Goal: Transaction & Acquisition: Book appointment/travel/reservation

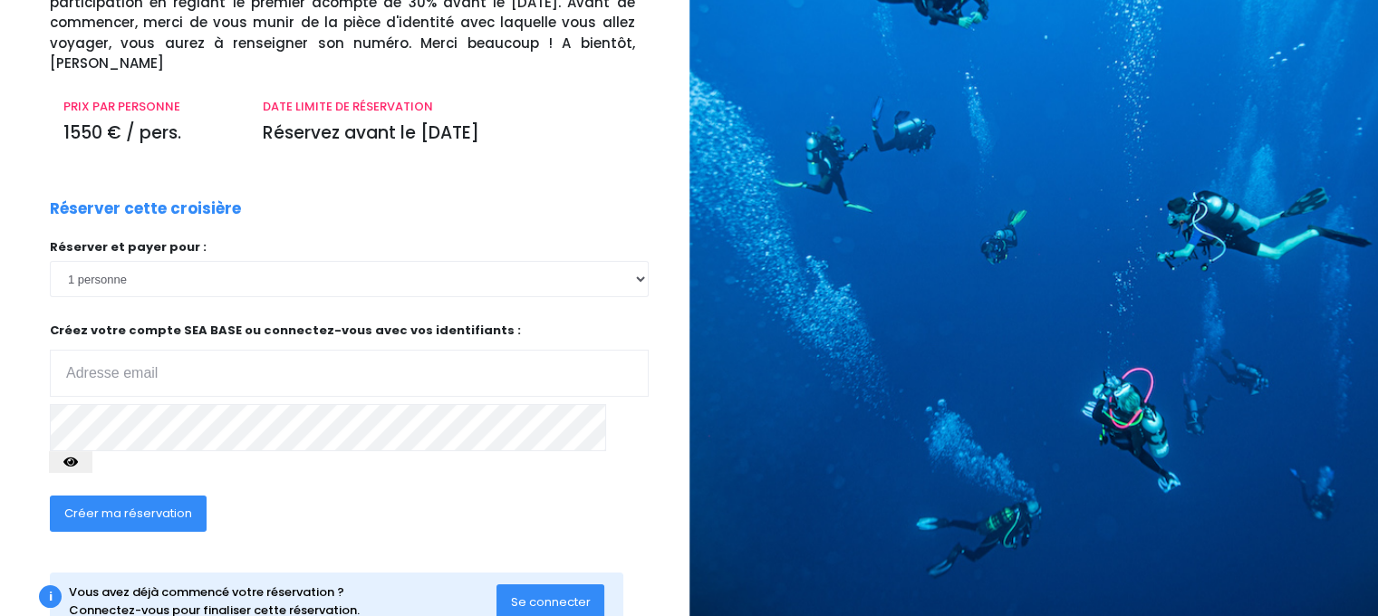
scroll to position [203, 0]
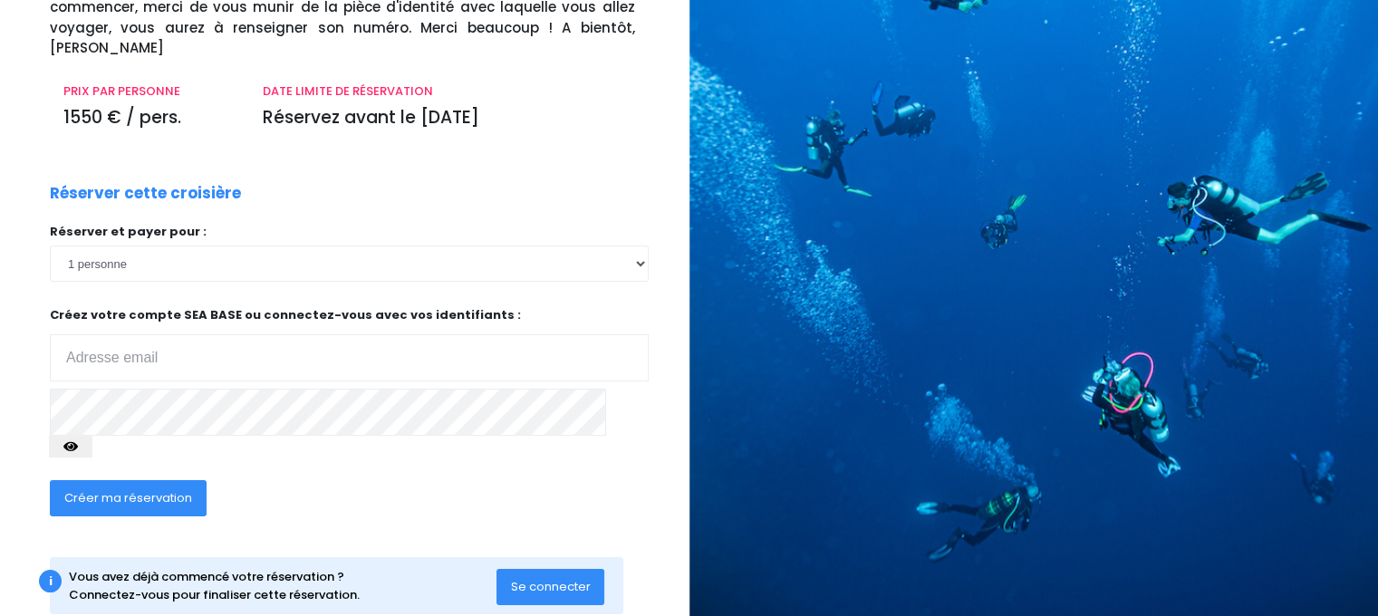
type input "[EMAIL_ADDRESS][DOMAIN_NAME]"
click at [534, 569] on button "Se connecter" at bounding box center [550, 587] width 109 height 36
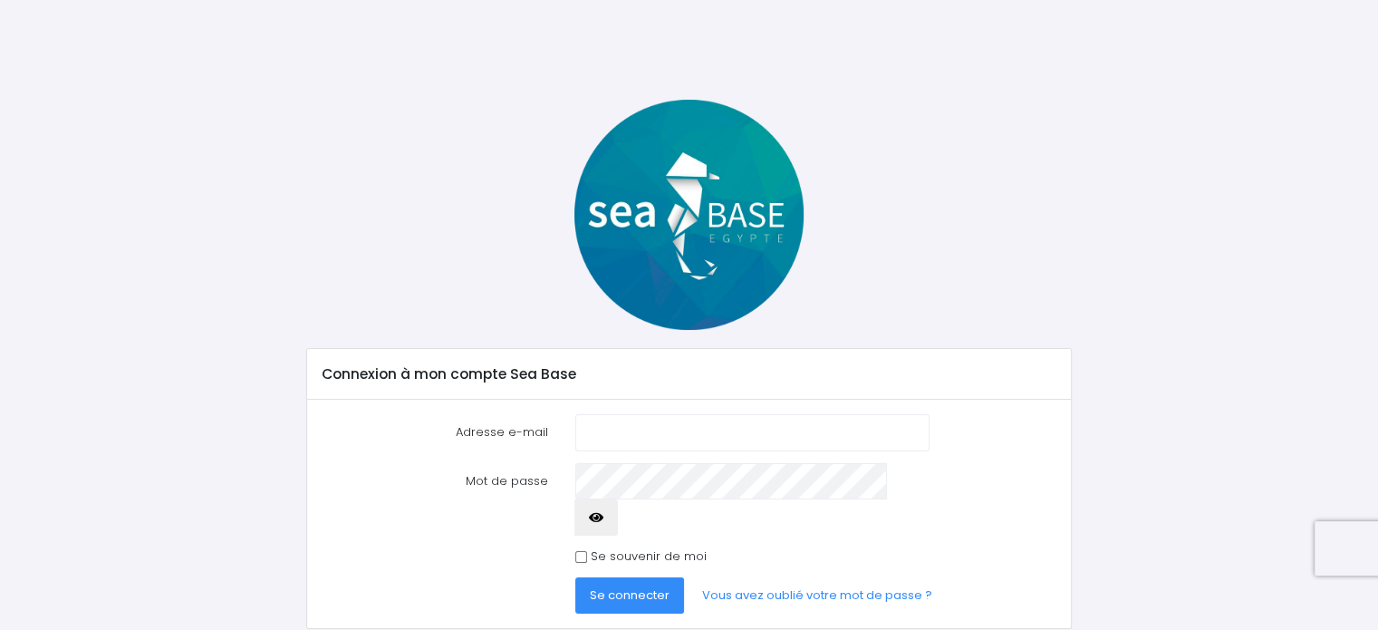
type input "philiporiot@gmail.com"
click at [608, 586] on span "Se connecter" at bounding box center [630, 594] width 80 height 17
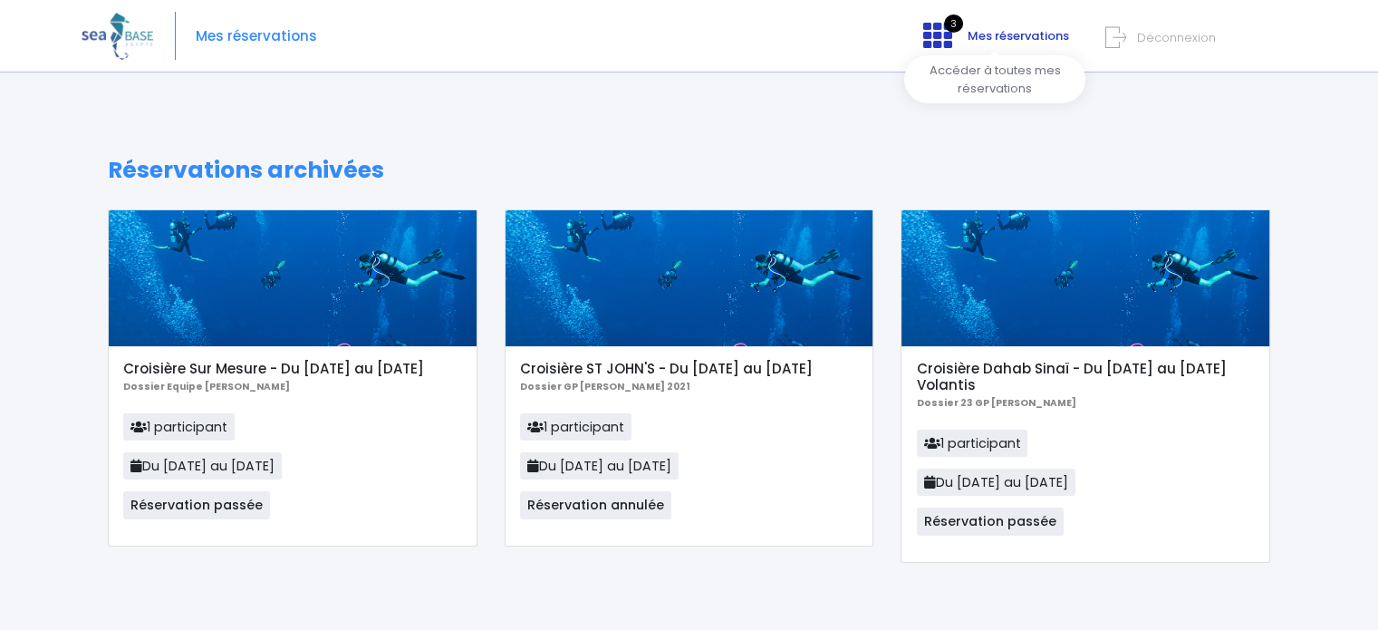
click at [937, 43] on icon at bounding box center [937, 35] width 29 height 29
click at [1140, 45] on span "Déconnexion" at bounding box center [1176, 37] width 79 height 17
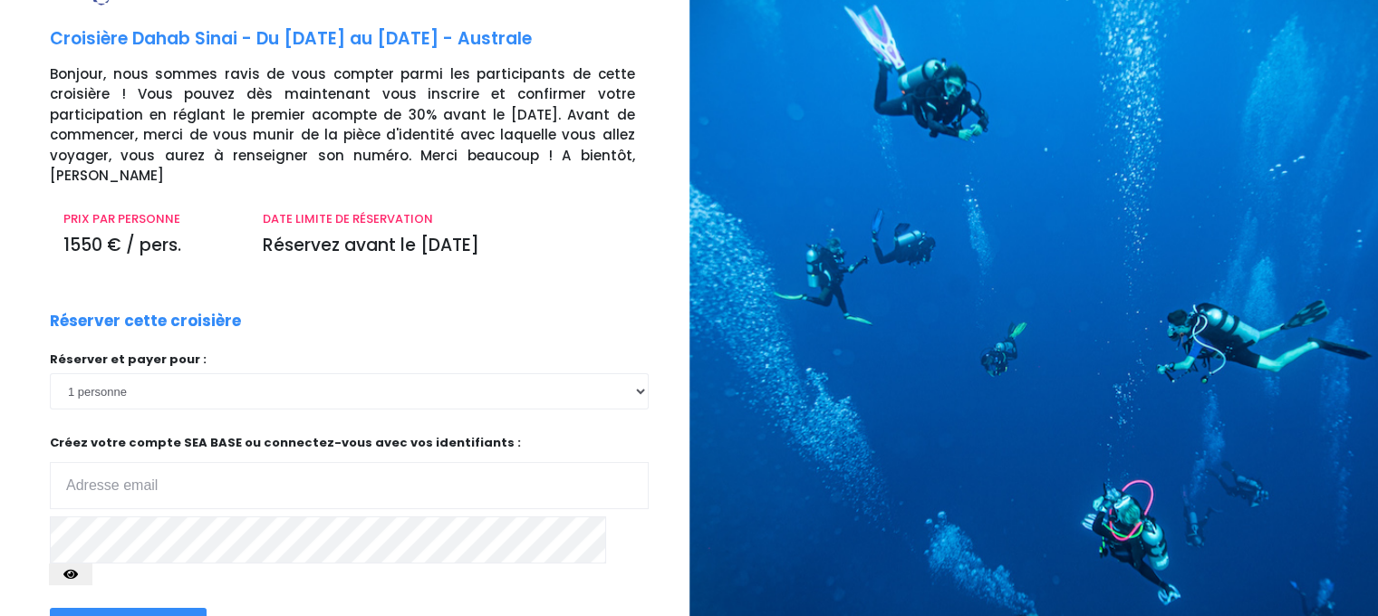
scroll to position [203, 0]
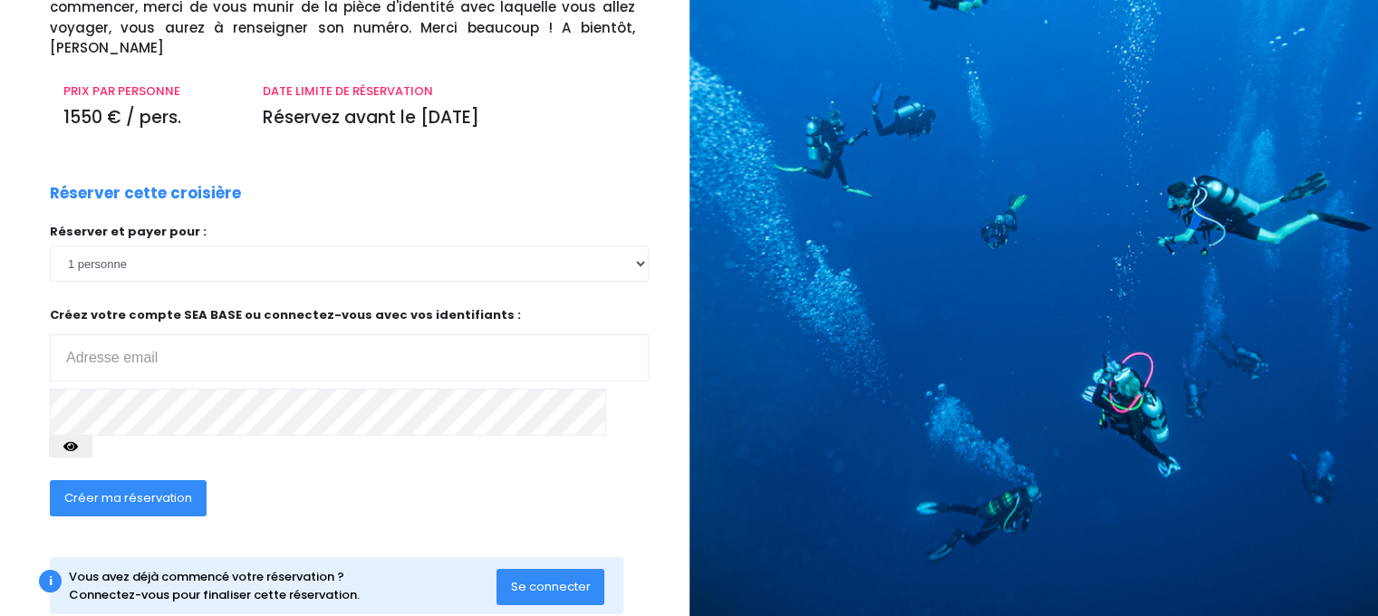
type input "philiporiot@gmail.com"
click at [157, 480] on button "Créer ma réservation" at bounding box center [128, 498] width 157 height 36
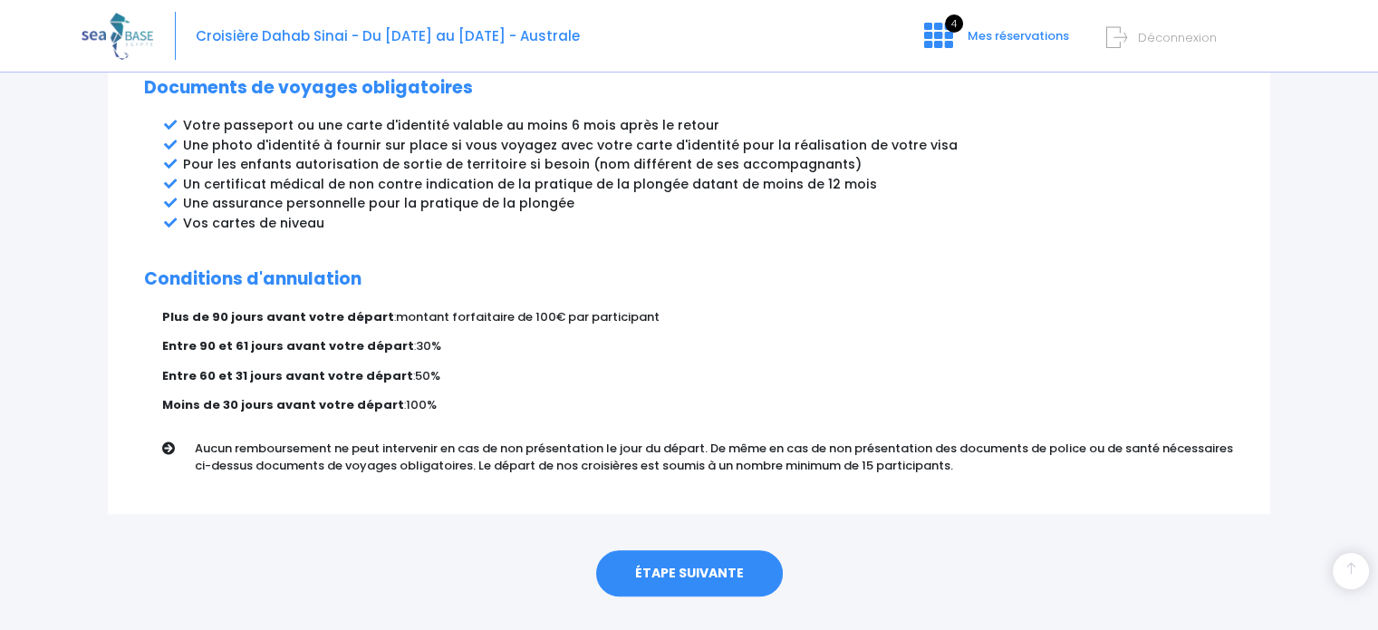
scroll to position [1007, 0]
click at [667, 550] on link "ÉTAPE SUIVANTE" at bounding box center [689, 573] width 187 height 47
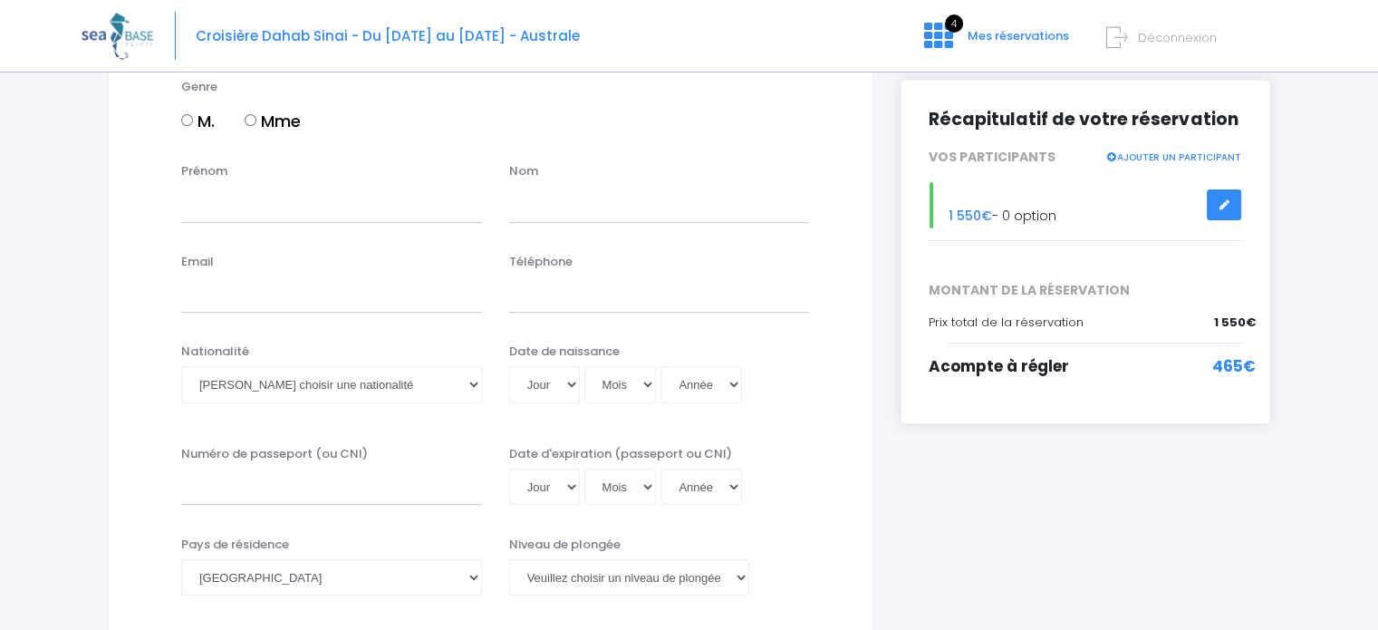
scroll to position [91, 0]
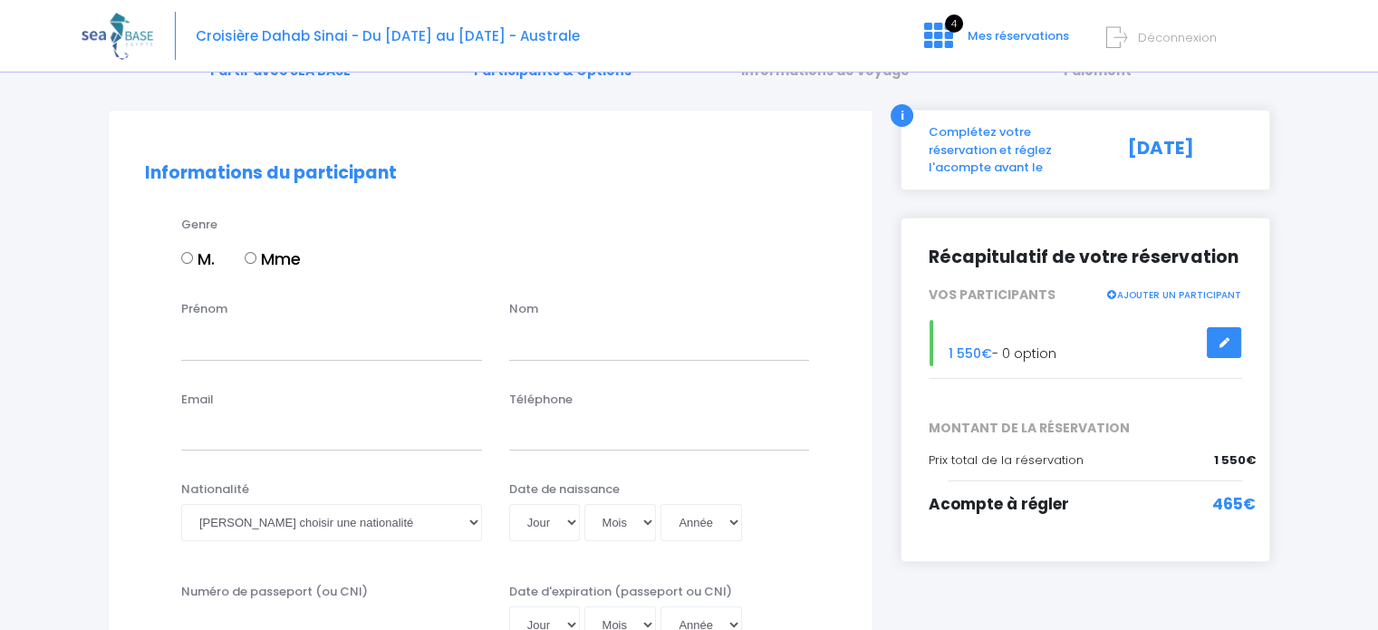
click at [186, 257] on input "M." at bounding box center [187, 258] width 12 height 12
radio input "true"
click at [235, 332] on input "Prénom" at bounding box center [331, 341] width 301 height 36
type input "philippe"
type input "oriot"
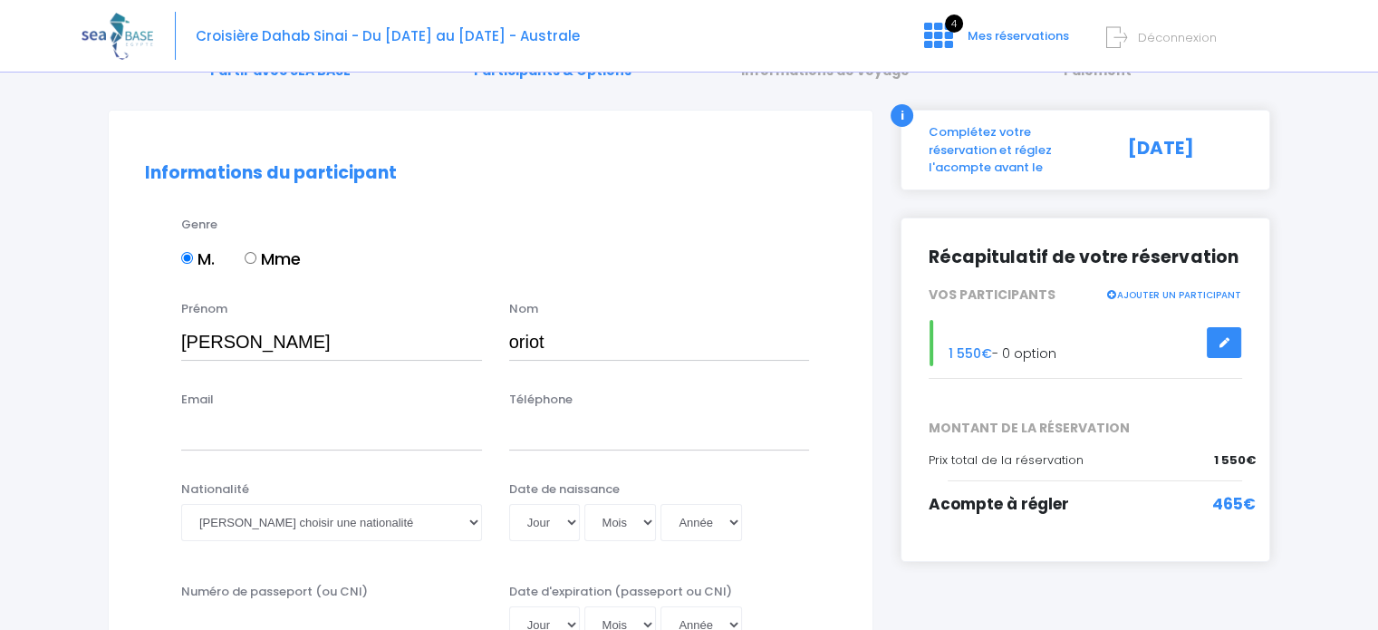
type input "philiporiot@gmail.com"
type input "0668363646"
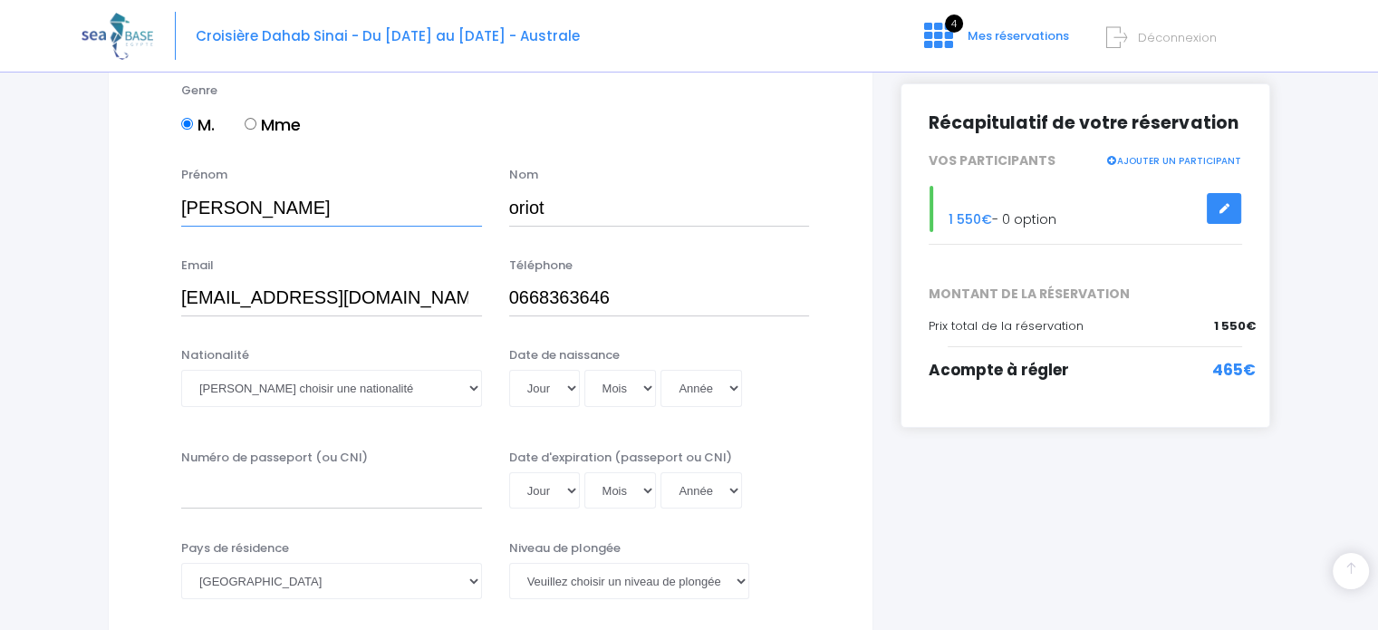
scroll to position [453, 0]
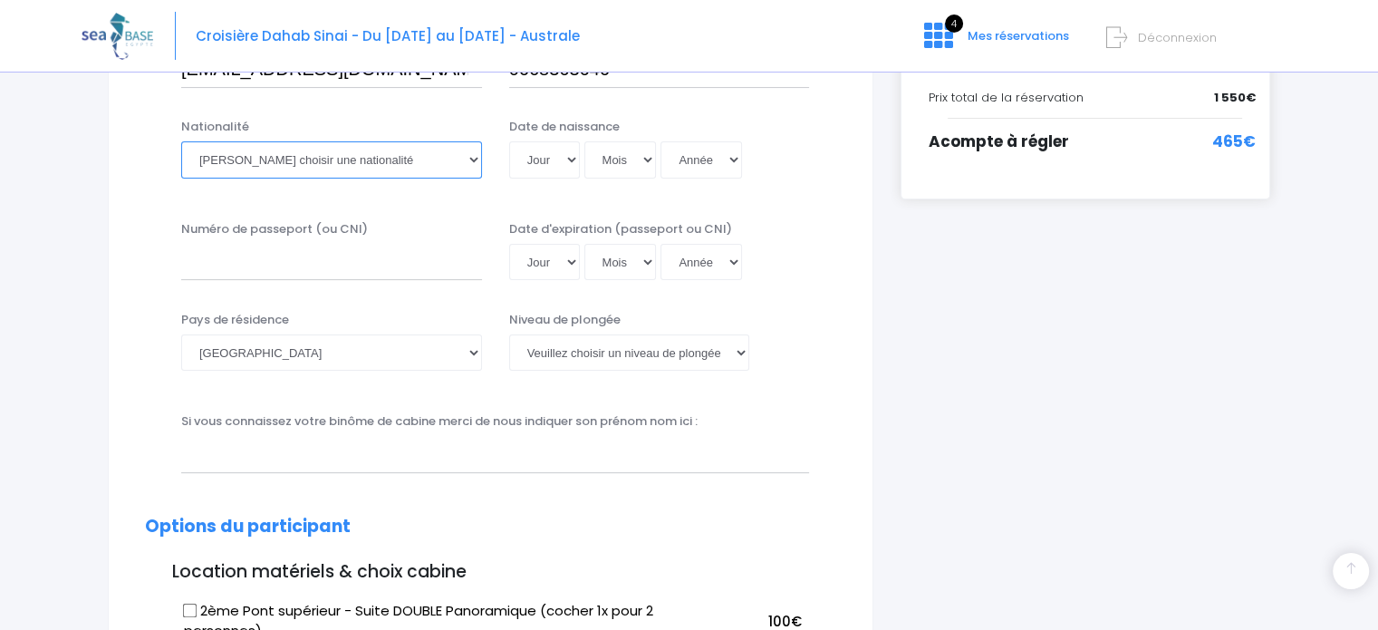
click at [354, 159] on select "Veuillez choisir une nationalité Afghane Albanaise Algerienne Allemande America…" at bounding box center [331, 159] width 301 height 36
select select "Française"
click at [181, 141] on select "Veuillez choisir une nationalité Afghane Albanaise Algerienne Allemande America…" at bounding box center [331, 159] width 301 height 36
click at [552, 163] on select "Jour 01 02 03 04 05 06 07 08 09 10 11 12 13 14 15 16 17 18 19 20 21 22 23 24 25…" at bounding box center [544, 159] width 71 height 36
select select "19"
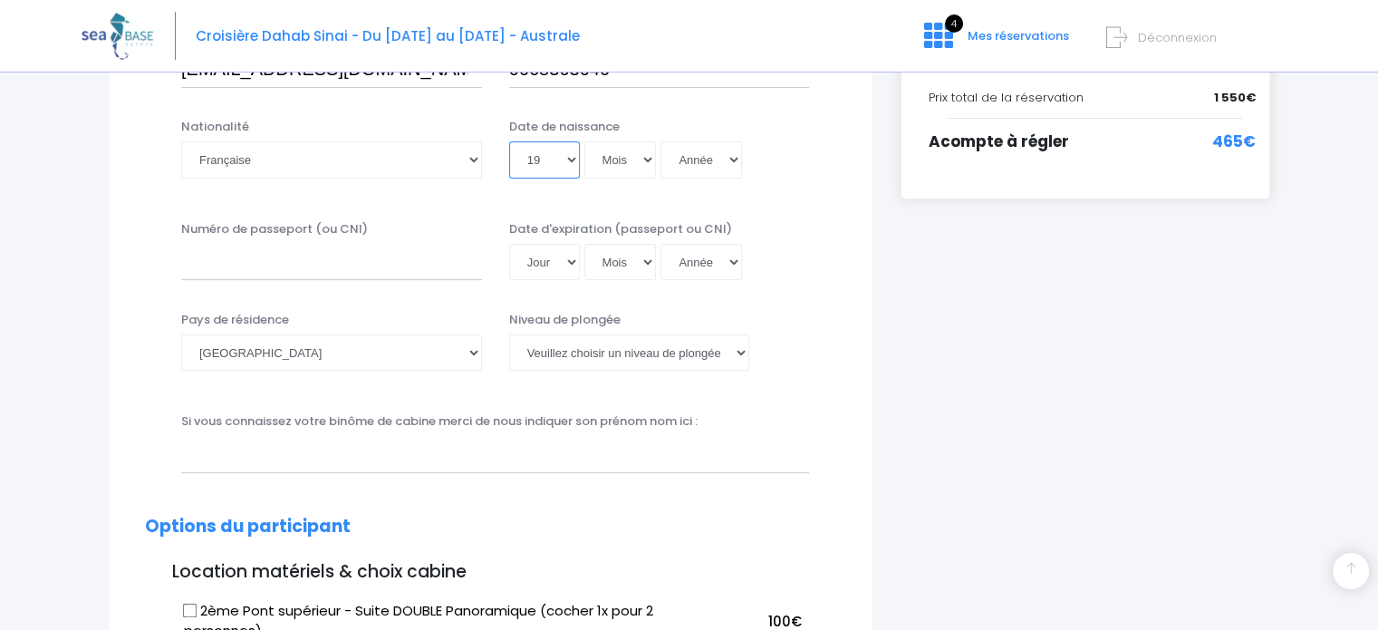
click at [509, 141] on select "Jour 01 02 03 04 05 06 07 08 09 10 11 12 13 14 15 16 17 18 19 20 21 22 23 24 25…" at bounding box center [544, 159] width 71 height 36
click at [628, 166] on select "Mois 01 02 03 04 05 06 07 08 09 10 11 12" at bounding box center [620, 159] width 72 height 36
select select "11"
click at [584, 141] on select "Mois 01 02 03 04 05 06 07 08 09 10 11 12" at bounding box center [620, 159] width 72 height 36
click at [694, 157] on select "Année 2045 2044 2043 2042 2041 2040 2039 2038 2037 2036 2035 2034 2033 2032 203…" at bounding box center [701, 159] width 82 height 36
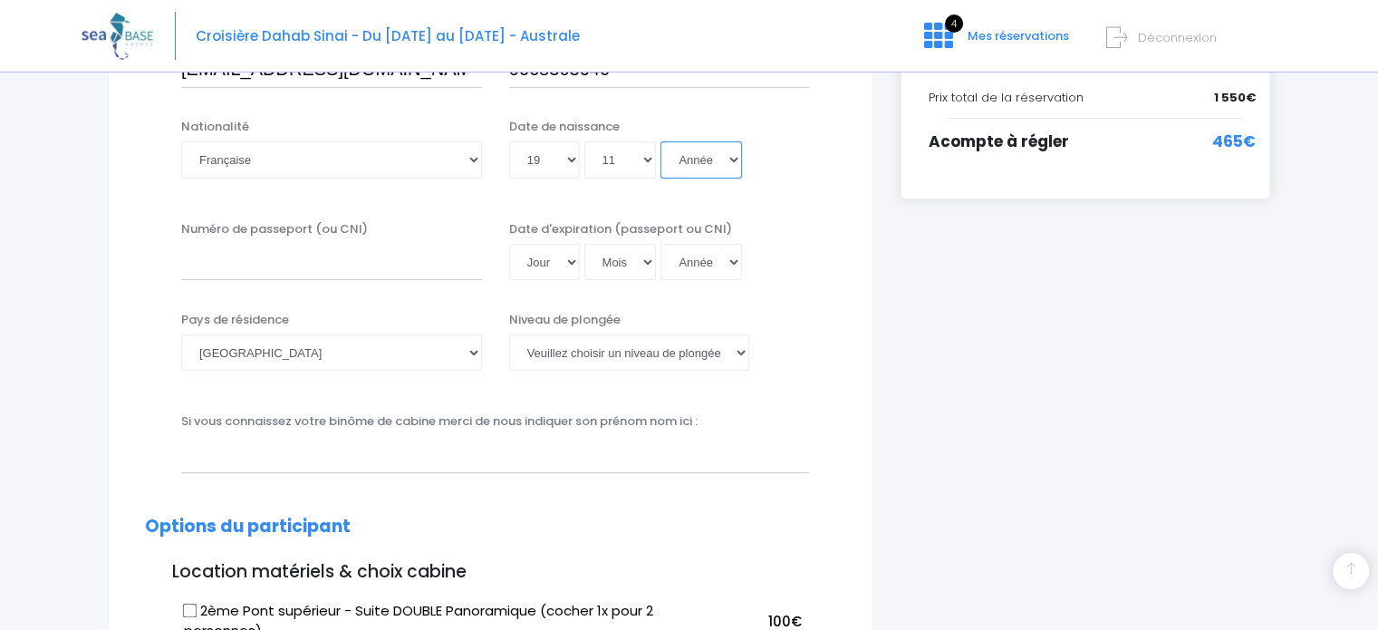
select select "1956"
click at [660, 141] on select "Année 2045 2044 2043 2042 2041 2040 2039 2038 2037 2036 2035 2034 2033 2032 203…" at bounding box center [701, 159] width 82 height 36
type input "1956-11-19"
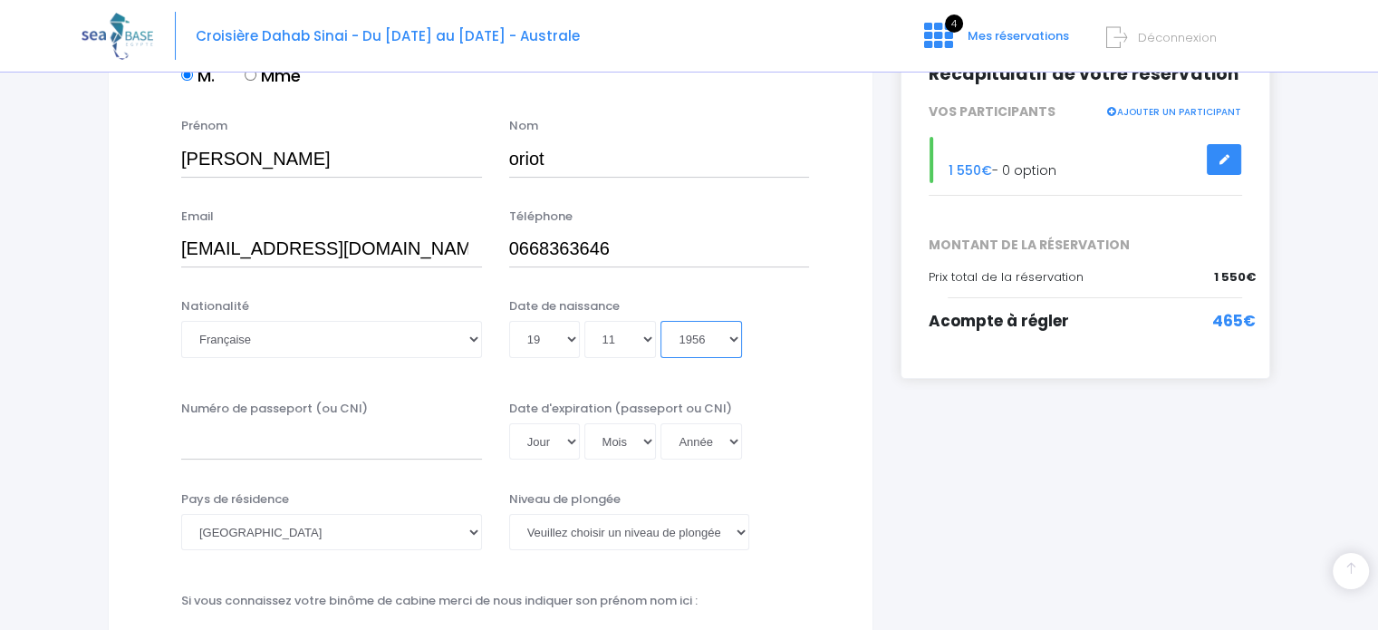
scroll to position [362, 0]
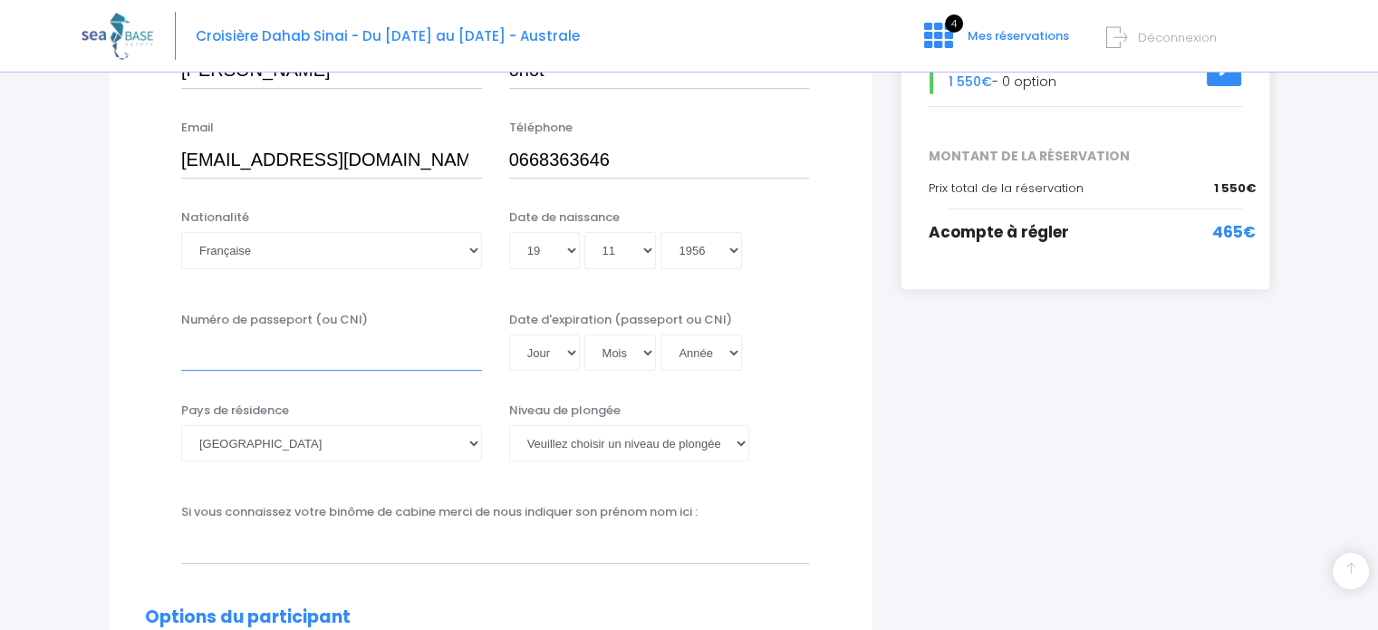
click at [333, 350] on input "Numéro de passeport (ou CNI)" at bounding box center [331, 352] width 301 height 36
type input "21AC31552"
click at [556, 351] on select "Jour 01 02 03 04 05 06 07 08 09 10 11 12 13 14 15 16 17 18 19 20 21 22 23 24 25…" at bounding box center [544, 352] width 71 height 36
select select "09"
click at [509, 334] on select "Jour 01 02 03 04 05 06 07 08 09 10 11 12 13 14 15 16 17 18 19 20 21 22 23 24 25…" at bounding box center [544, 352] width 71 height 36
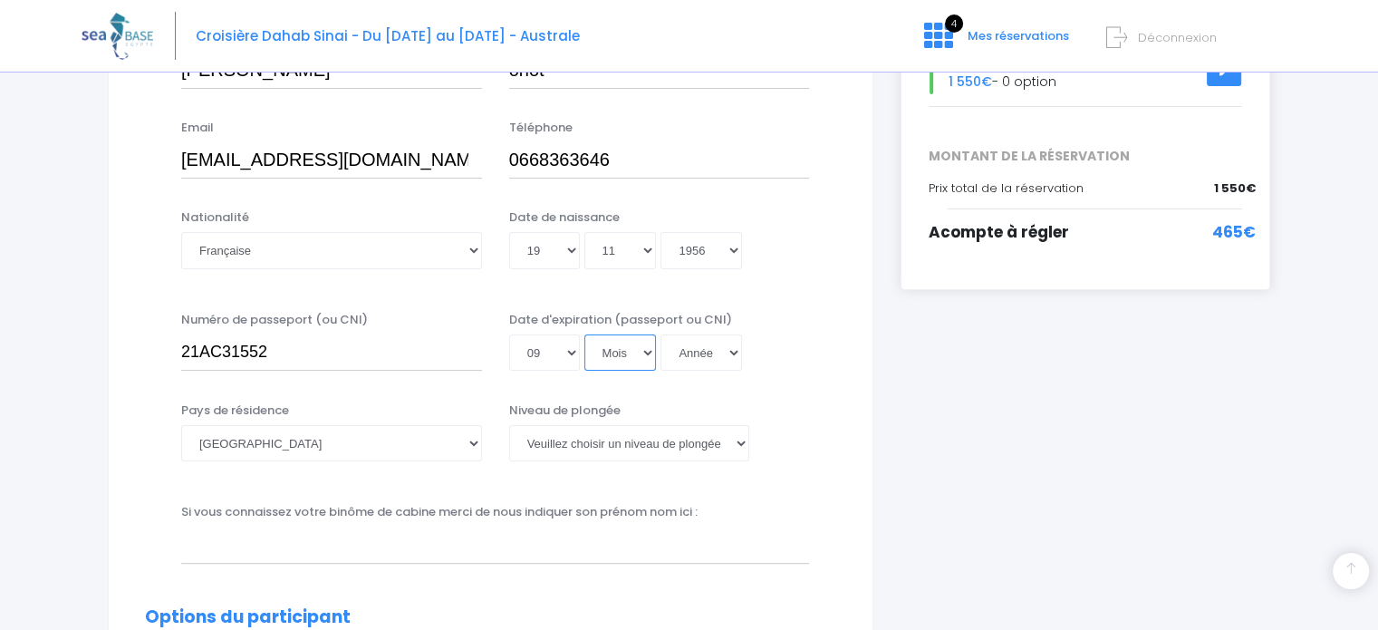
click at [634, 352] on select "Mois 01 02 03 04 05 06 07 08 09 10 11 12" at bounding box center [620, 352] width 72 height 36
select select "03"
click at [584, 334] on select "Mois 01 02 03 04 05 06 07 08 09 10 11 12" at bounding box center [620, 352] width 72 height 36
click at [714, 360] on select "Année 2045 2044 2043 2042 2041 2040 2039 2038 2037 2036 2035 2034 2033 2032 203…" at bounding box center [701, 352] width 82 height 36
select select "2031"
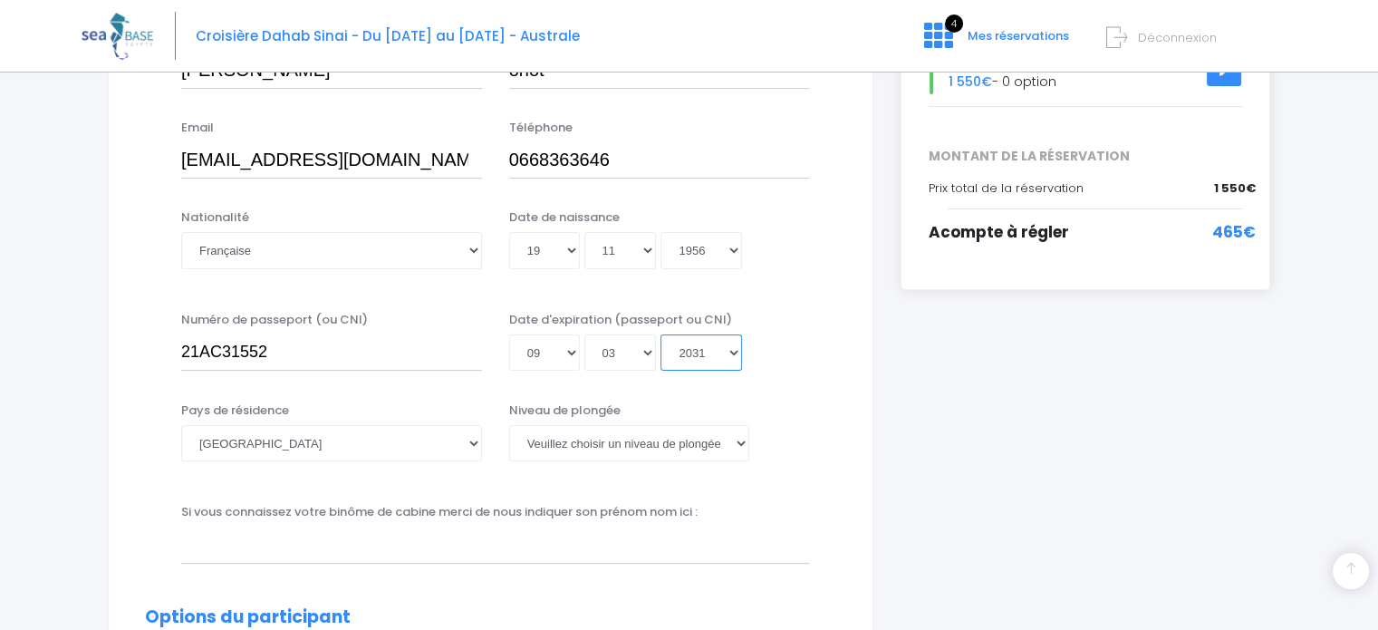
click at [660, 334] on select "Année 2045 2044 2043 2042 2041 2040 2039 2038 2037 2036 2035 2034 2033 2032 203…" at bounding box center [701, 352] width 82 height 36
type input "2031-03-09"
click at [408, 443] on select "Afghanistan Afrique du Sud Albanie Algérie Allemagne Andorre Angola Anguilla An…" at bounding box center [331, 443] width 301 height 36
click at [587, 447] on select "Veuillez choisir un niveau de plongée Non plongeur Junior OW diver Adventure OW…" at bounding box center [629, 443] width 240 height 36
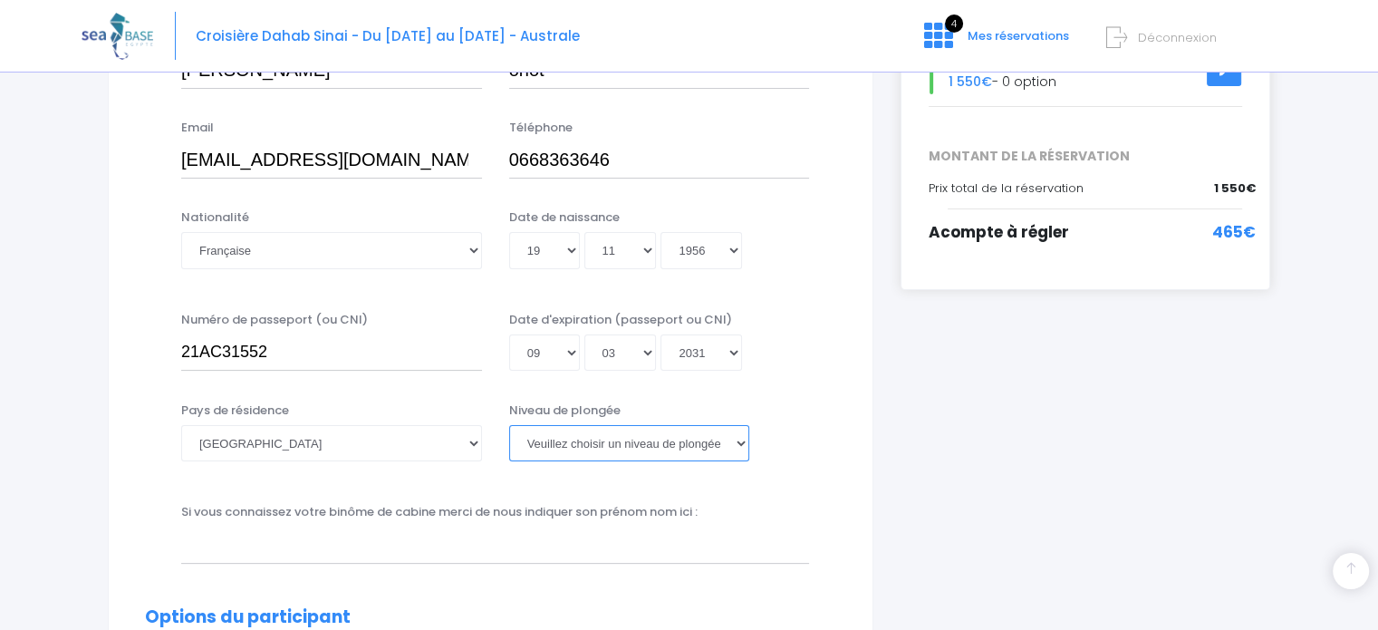
select select "N3"
click at [509, 425] on select "Veuillez choisir un niveau de plongée Non plongeur Junior OW diver Adventure OW…" at bounding box center [629, 443] width 240 height 36
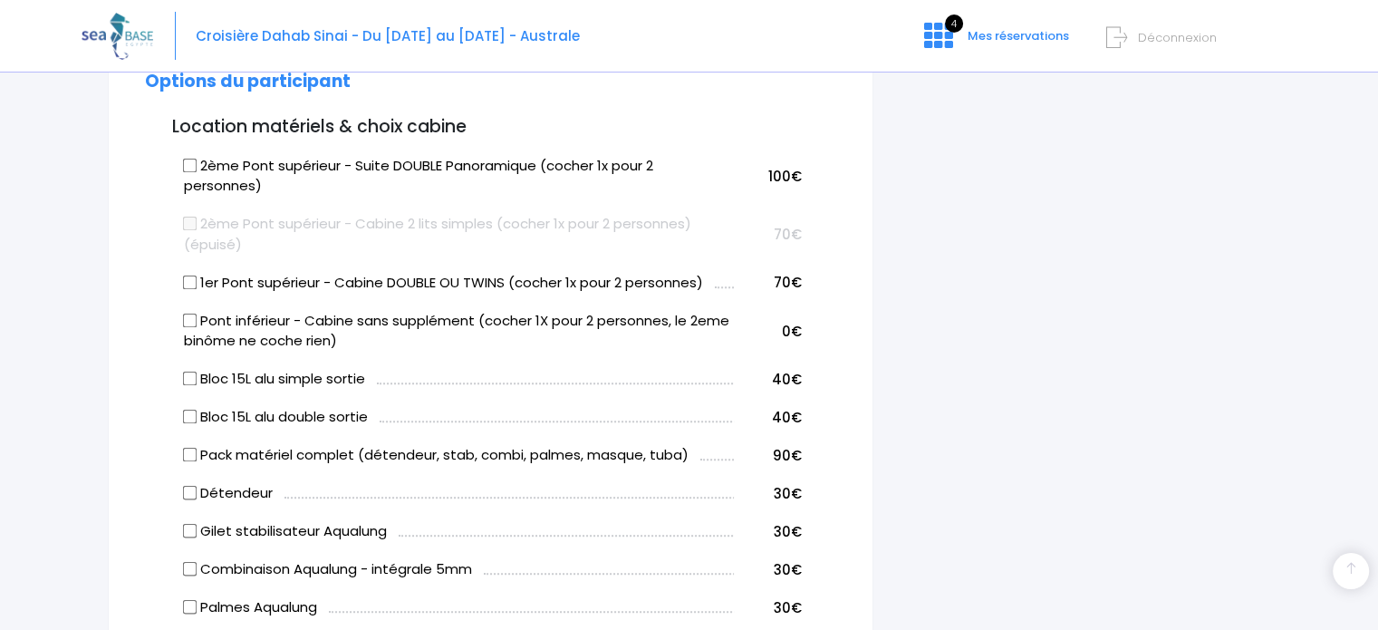
scroll to position [906, 0]
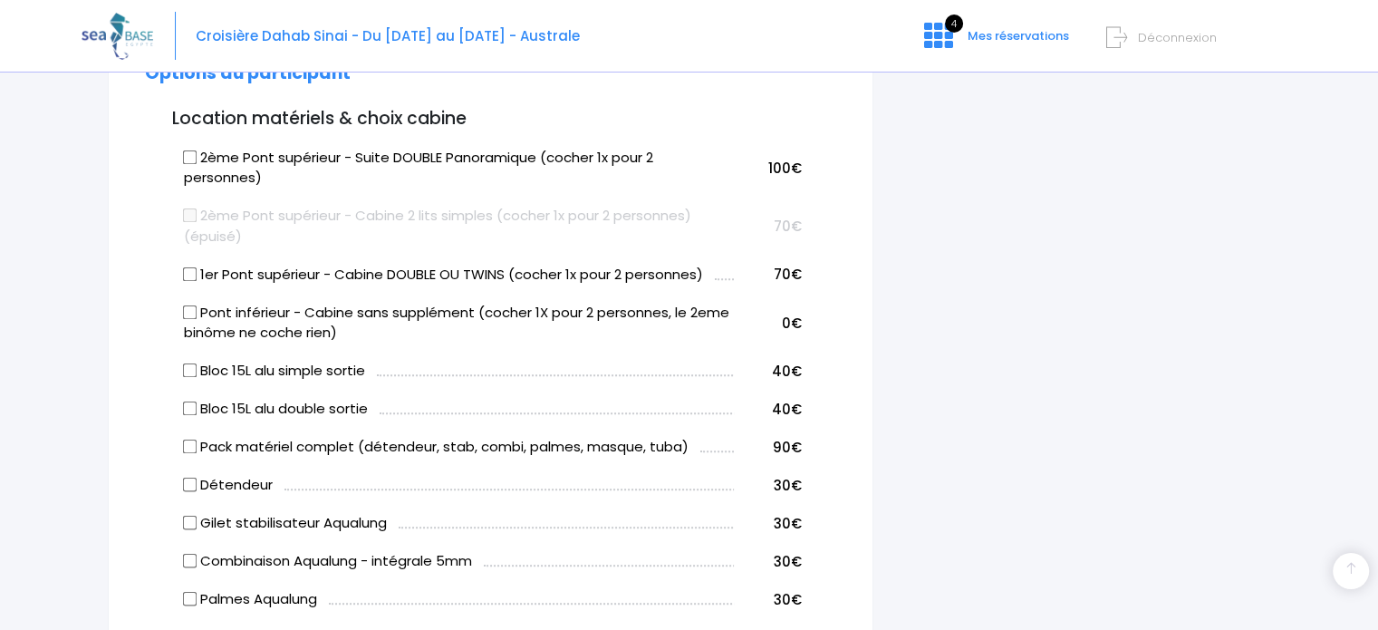
click at [196, 316] on input "Pont inférieur - Cabine sans supplément (cocher 1X pour 2 personnes, le 2eme bi…" at bounding box center [190, 311] width 14 height 14
checkbox input "true"
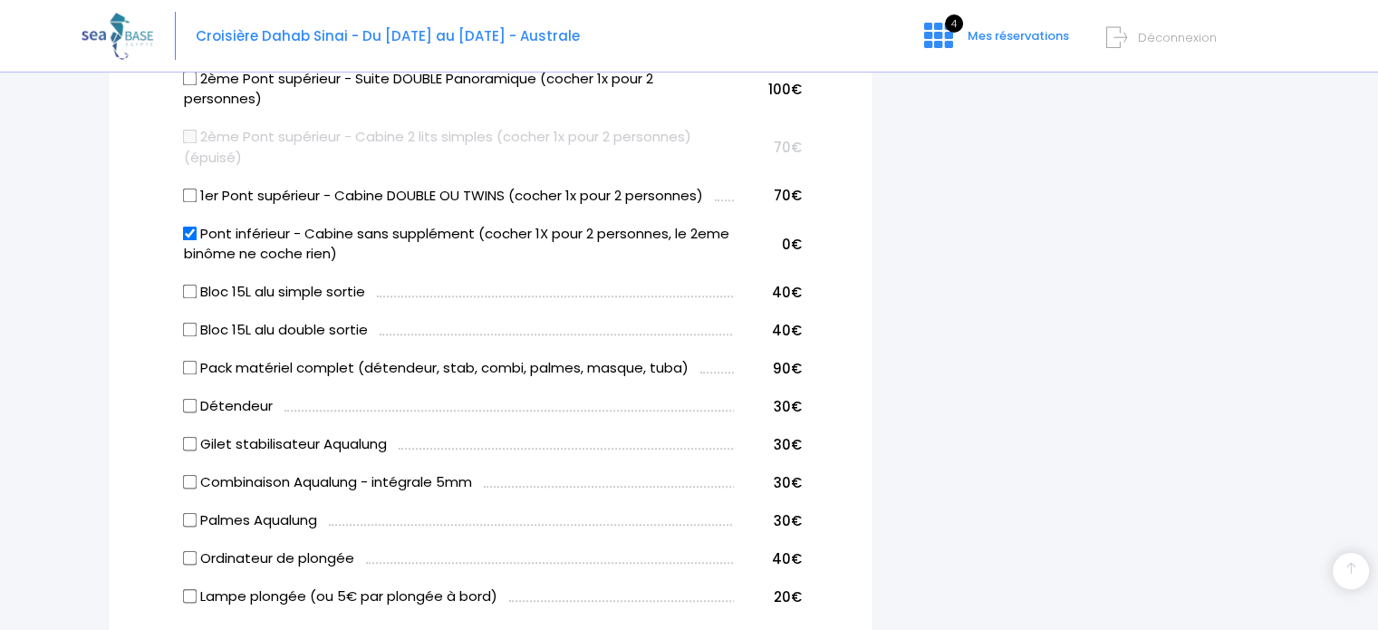
scroll to position [996, 0]
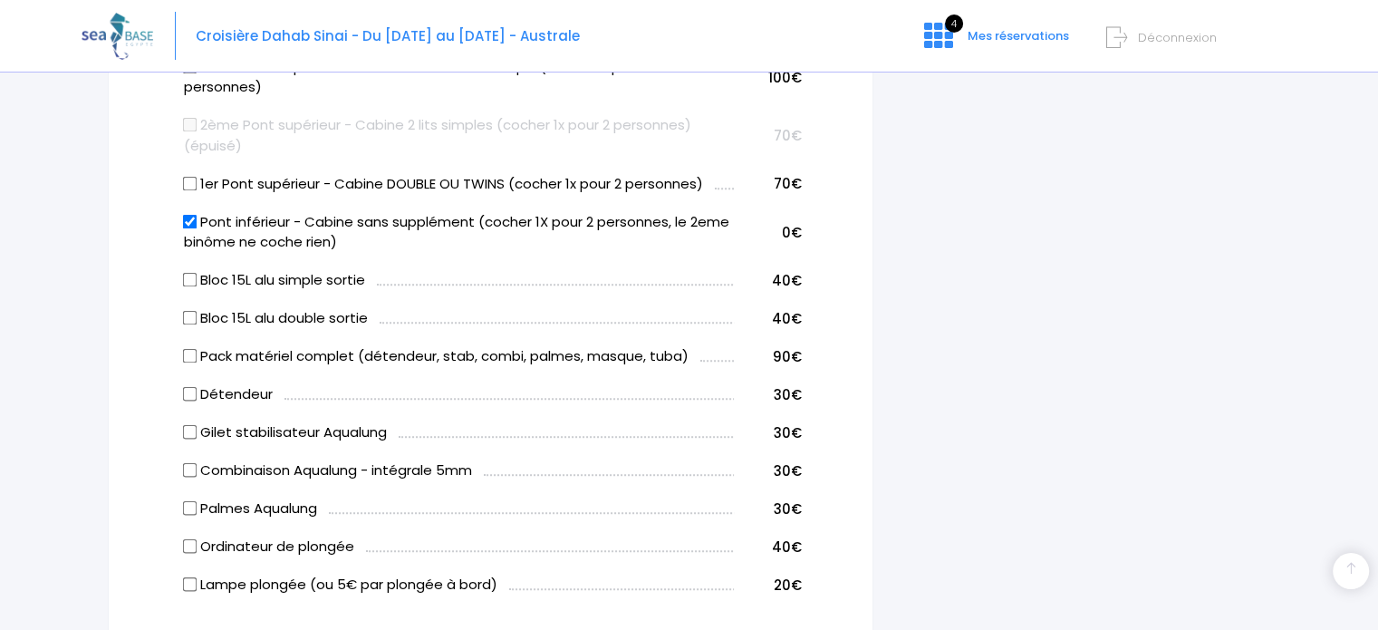
click at [188, 390] on input "Détendeur" at bounding box center [190, 394] width 14 height 14
checkbox input "true"
click at [189, 428] on input "Gilet stabilisateur Aqualung" at bounding box center [190, 432] width 14 height 14
checkbox input "true"
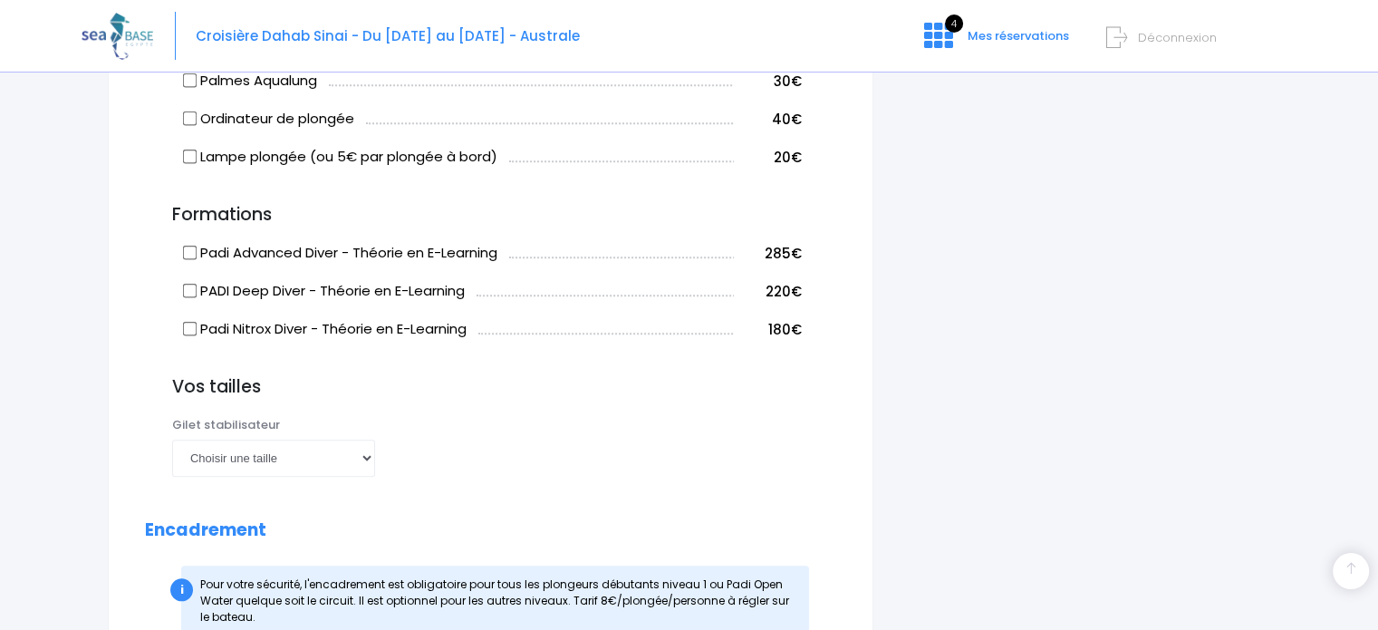
scroll to position [1540, 0]
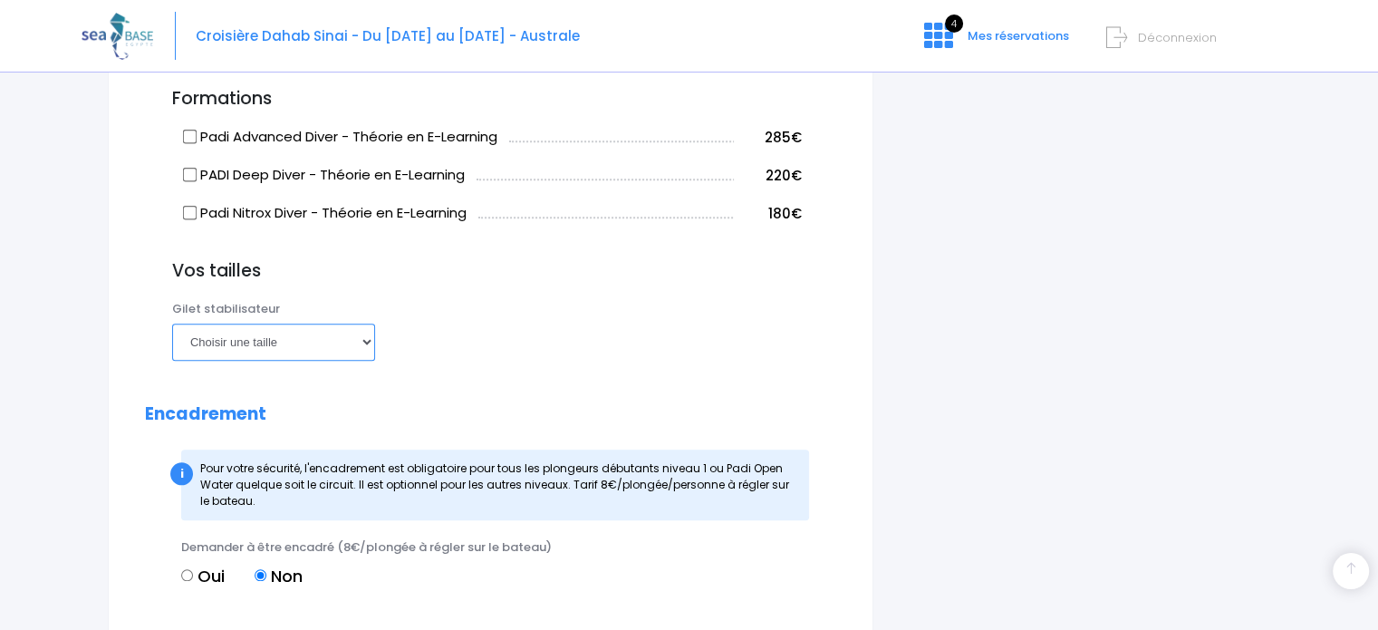
click at [283, 342] on select "Choisir une taille XXS XS S M ML L XL XXL" at bounding box center [273, 341] width 203 height 36
select select "S"
click at [172, 323] on select "Choisir une taille XXS XS S M ML L XL XXL" at bounding box center [273, 341] width 203 height 36
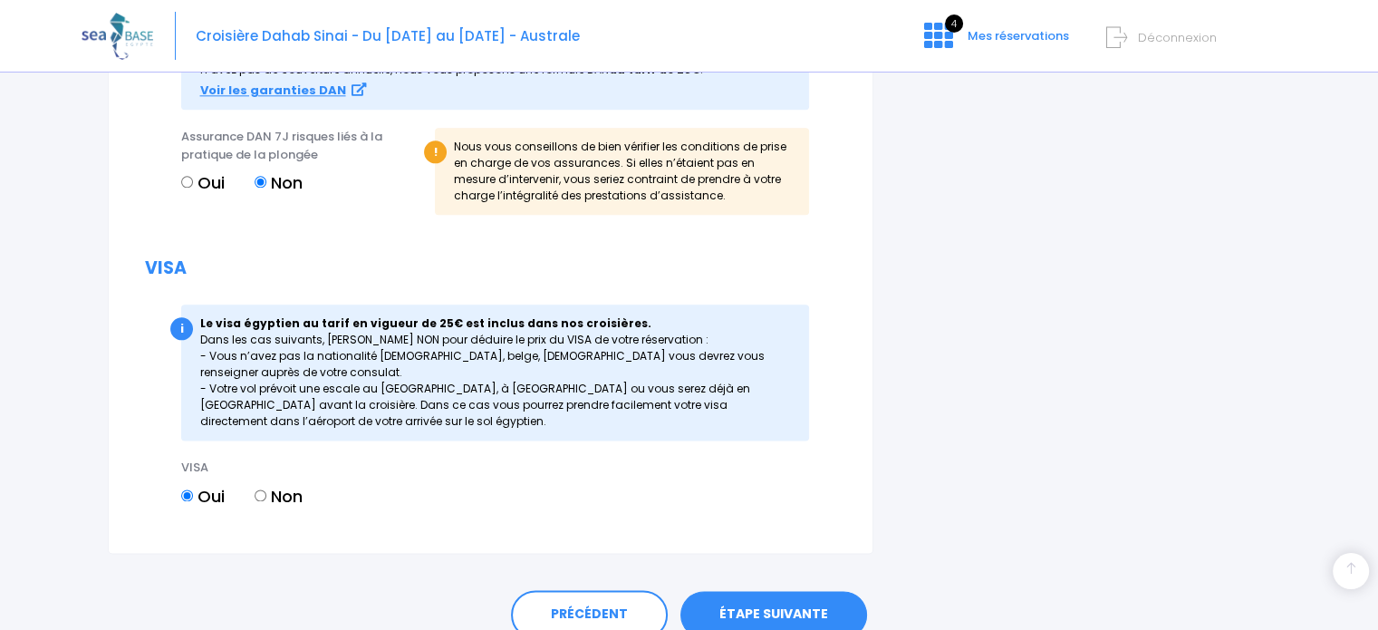
scroll to position [2266, 0]
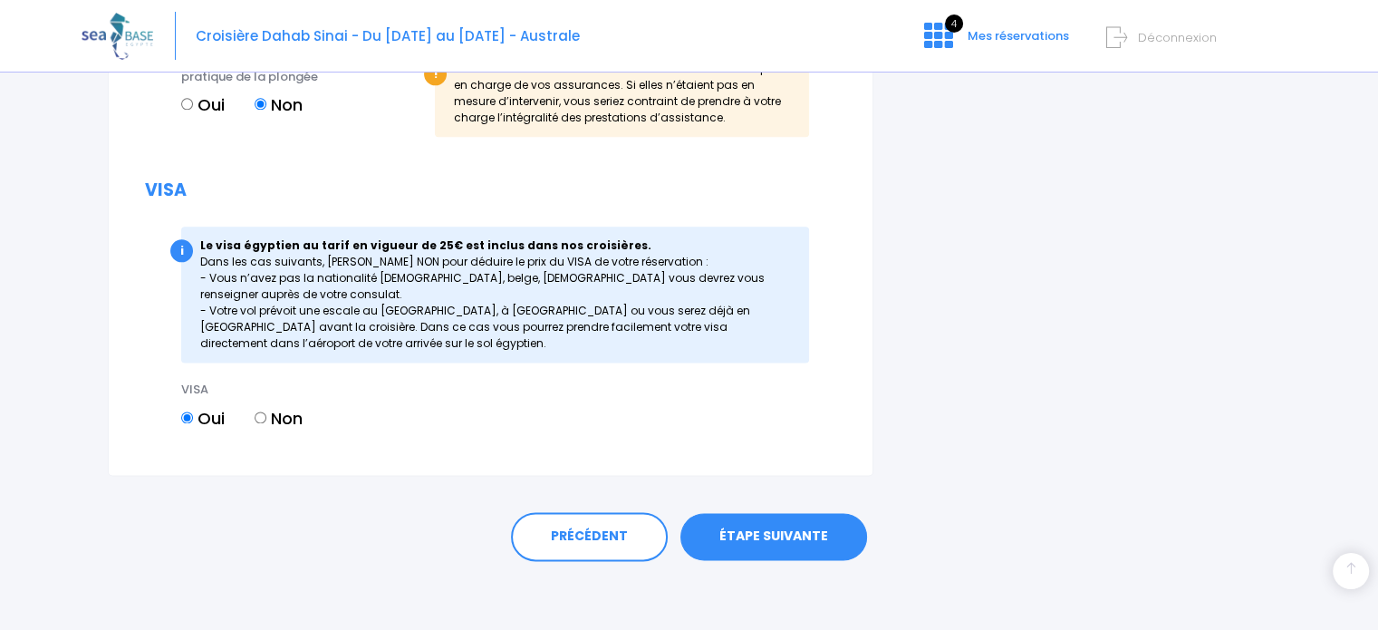
click at [750, 522] on link "ÉTAPE SUIVANTE" at bounding box center [773, 536] width 187 height 47
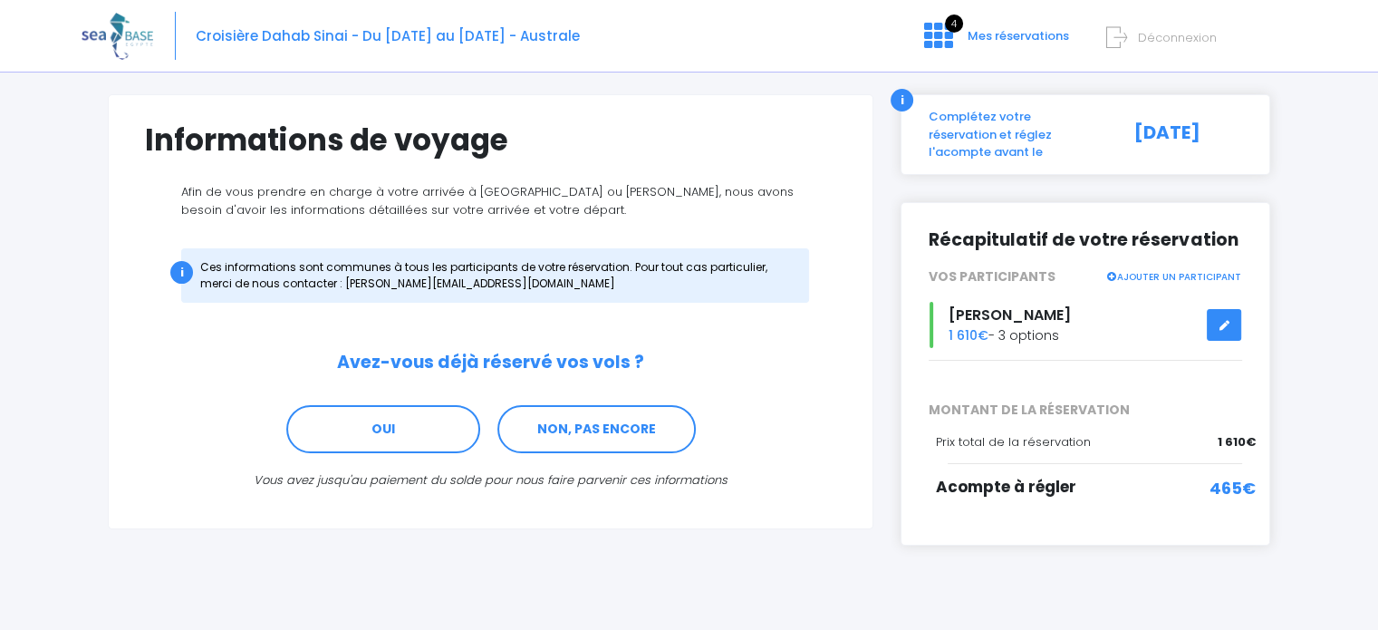
scroll to position [114, 0]
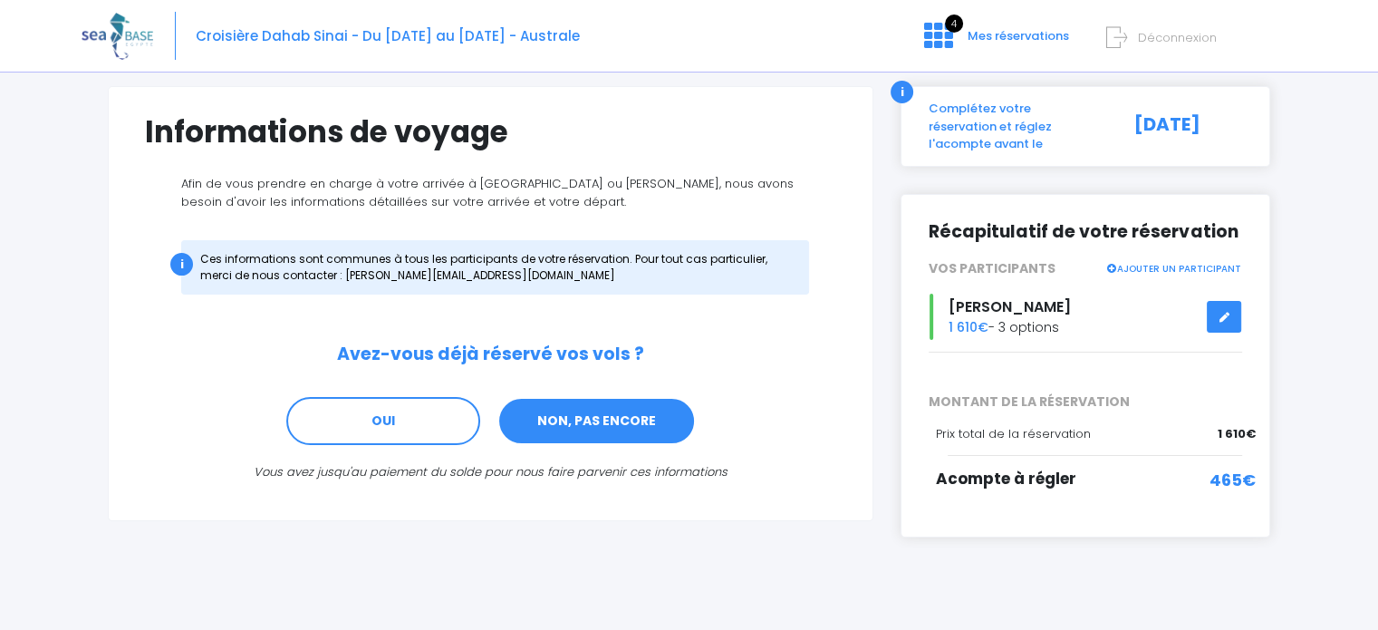
click at [545, 424] on link "NON, PAS ENCORE" at bounding box center [596, 421] width 198 height 49
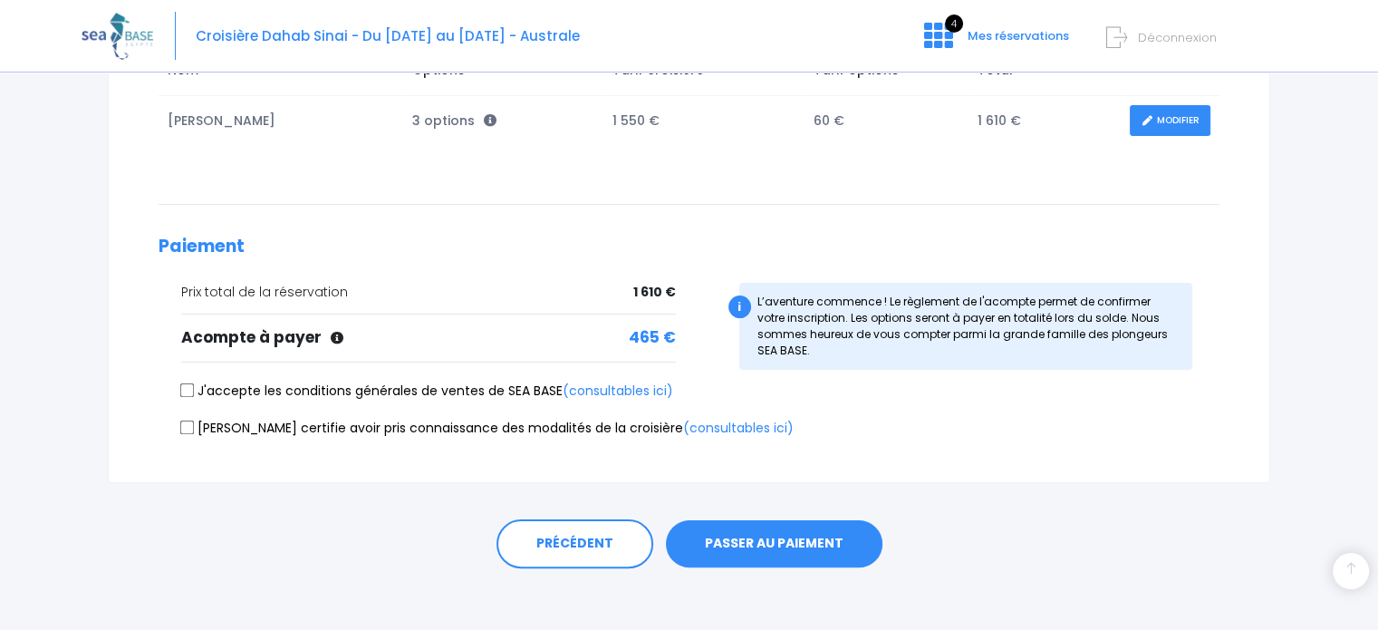
scroll to position [341, 0]
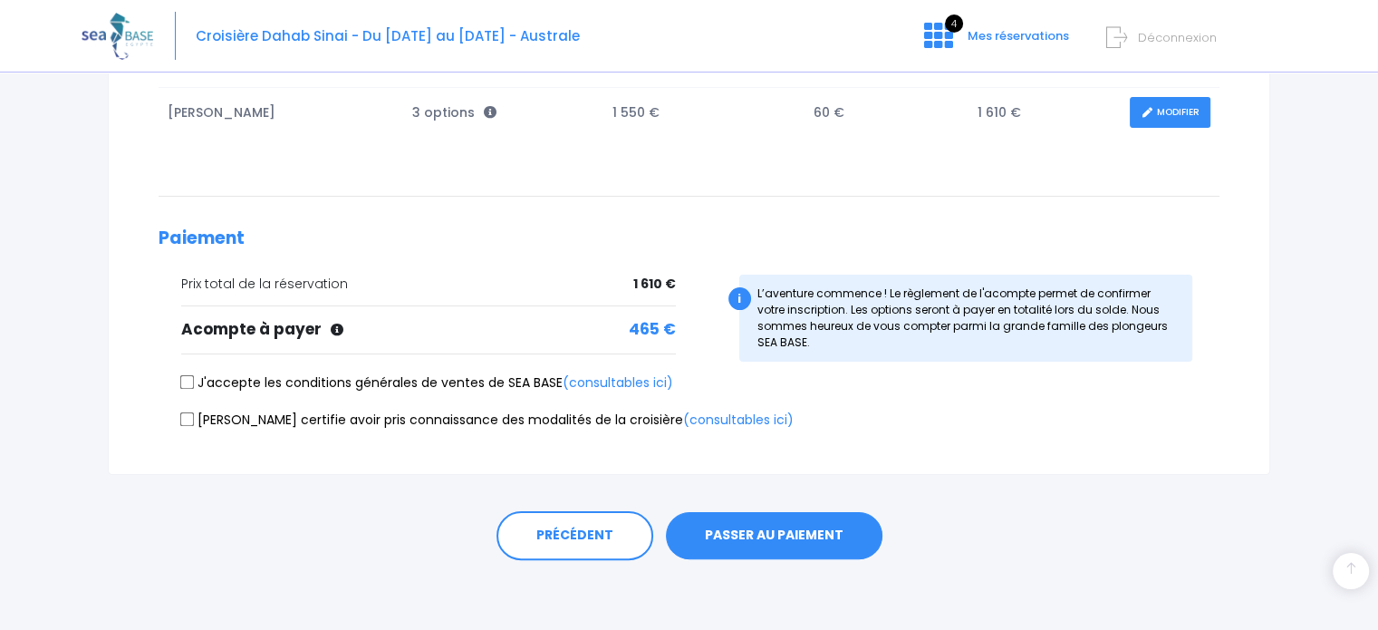
click at [181, 379] on input "J'accepte les conditions générales de ventes de SEA BASE (consultables ici)" at bounding box center [187, 382] width 14 height 14
checkbox input "true"
click at [200, 422] on label "Je certifie avoir pris connaissance des modalités de la croisière (consultables…" at bounding box center [487, 419] width 612 height 19
click at [195, 422] on input "Je certifie avoir pris connaissance des modalités de la croisière (consultables…" at bounding box center [187, 418] width 14 height 14
checkbox input "true"
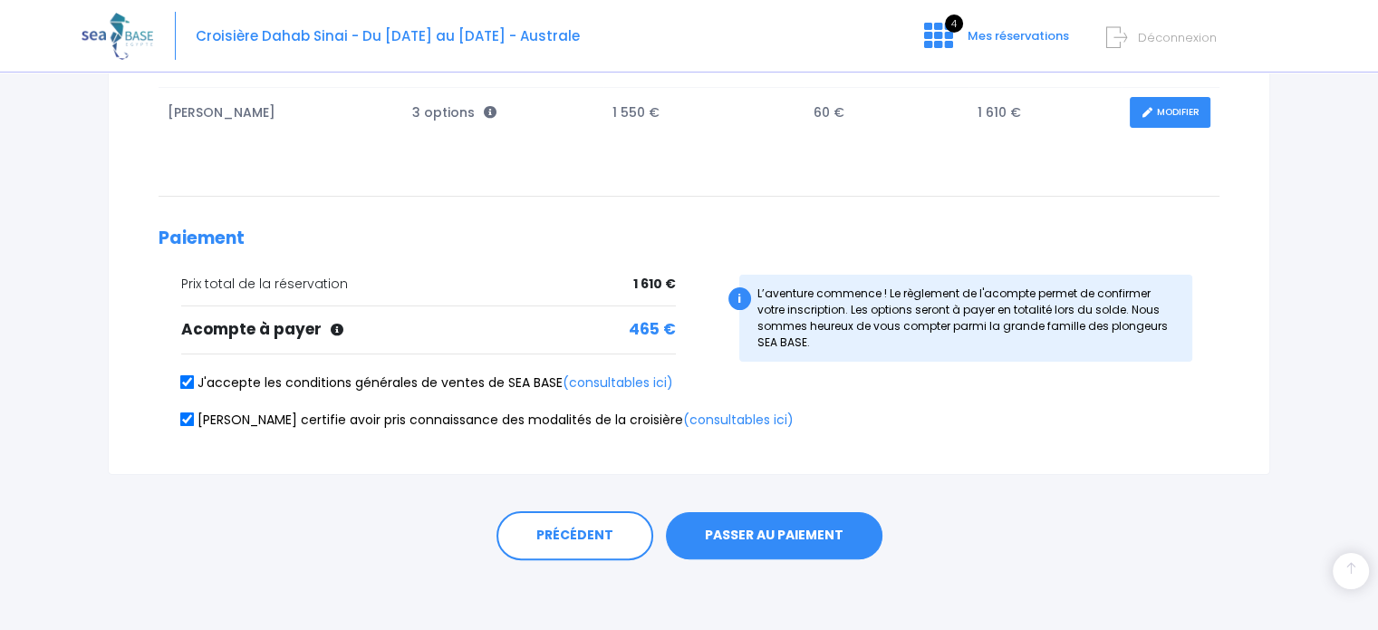
click at [753, 532] on button "PASSER AU PAIEMENT" at bounding box center [774, 535] width 216 height 47
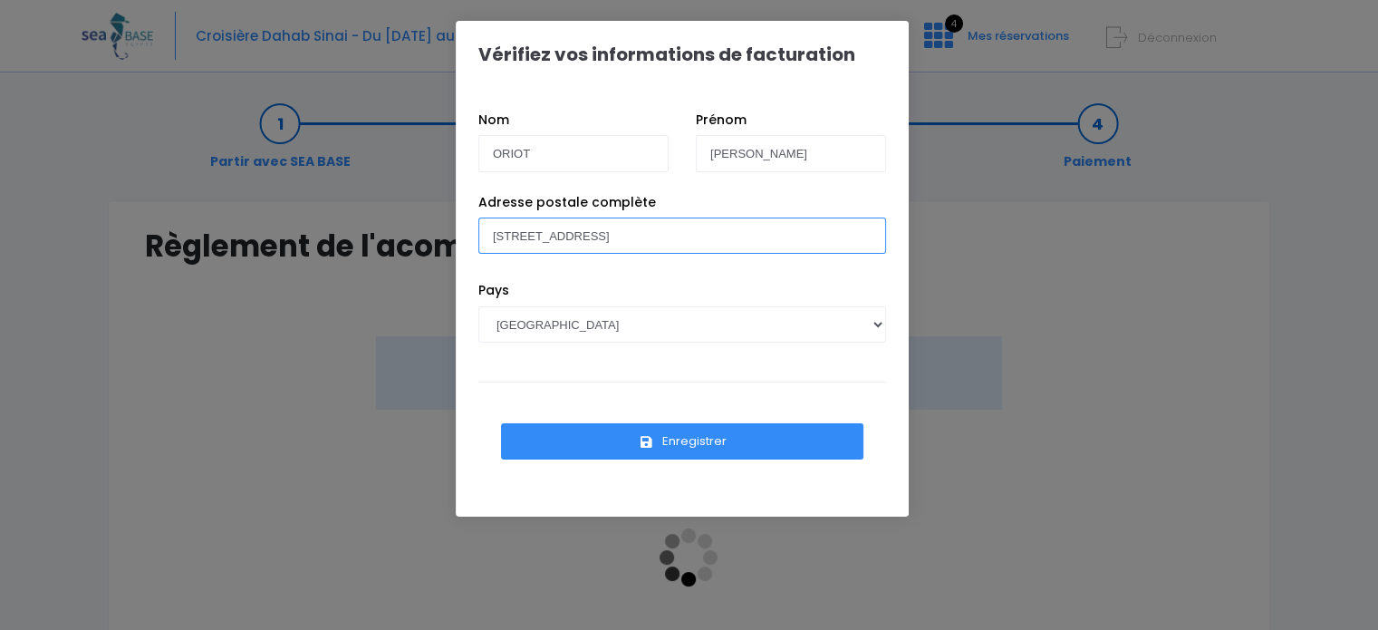
click at [553, 232] on input "166 Ter rue d'Aguesseau" at bounding box center [682, 235] width 408 height 36
click at [636, 237] on input "166 Ter rue d'Aguesseau" at bounding box center [682, 235] width 408 height 36
drag, startPoint x: 629, startPoint y: 234, endPoint x: 438, endPoint y: 249, distance: 190.8
click at [438, 249] on div "Vérifiez vos informations de facturation Nom ORIOT Prénom PHILIPPE Pays AFGHANI…" at bounding box center [689, 315] width 1378 height 630
click at [618, 232] on input "66 rue de Larmor" at bounding box center [682, 235] width 408 height 36
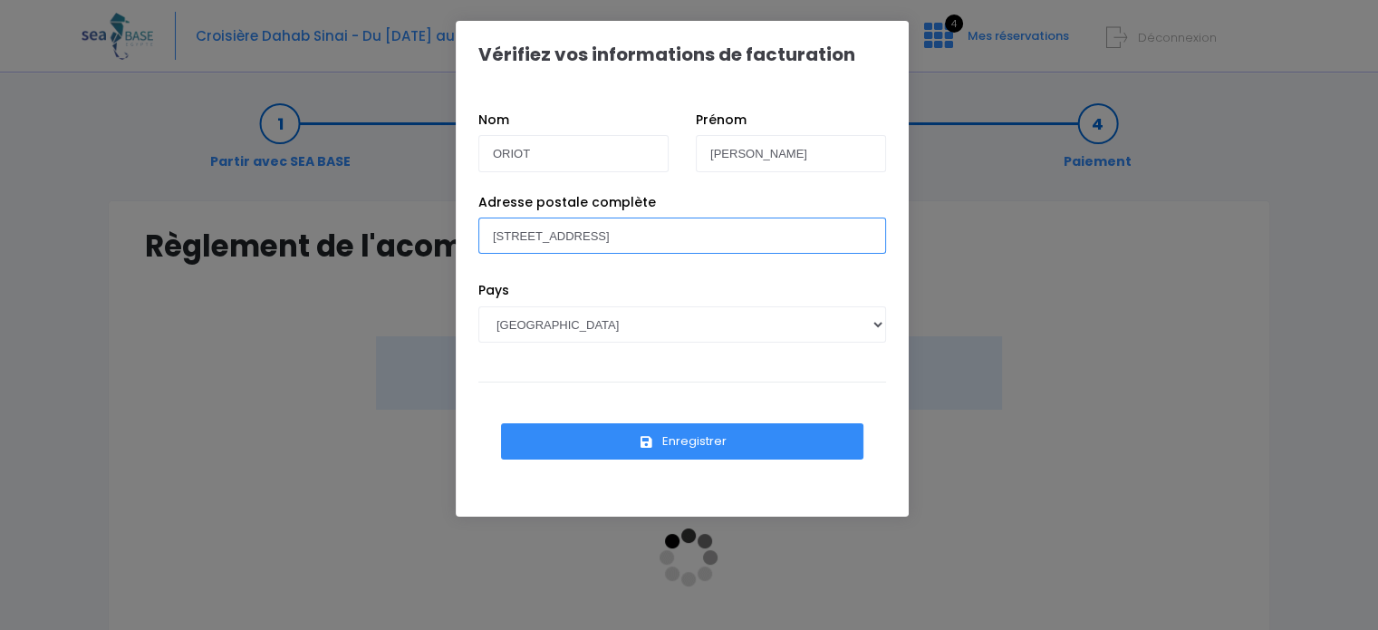
type input "[STREET_ADDRESS]"
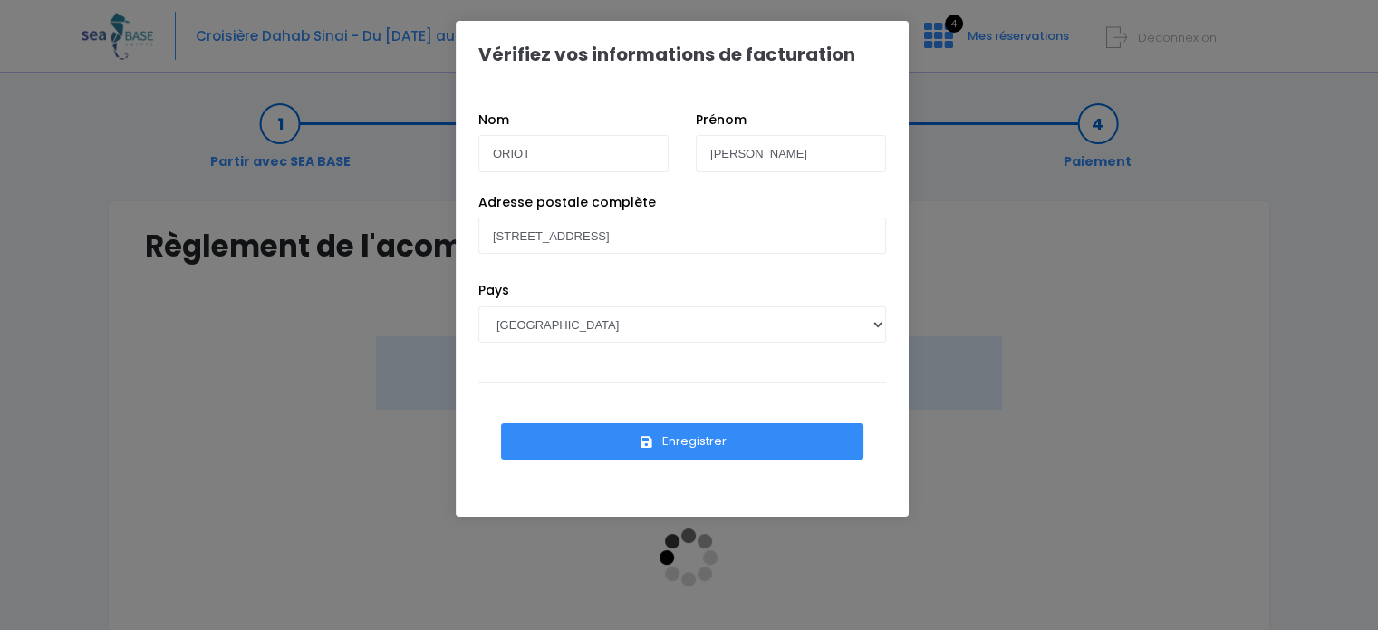
click at [678, 443] on button "Enregistrer" at bounding box center [682, 441] width 362 height 36
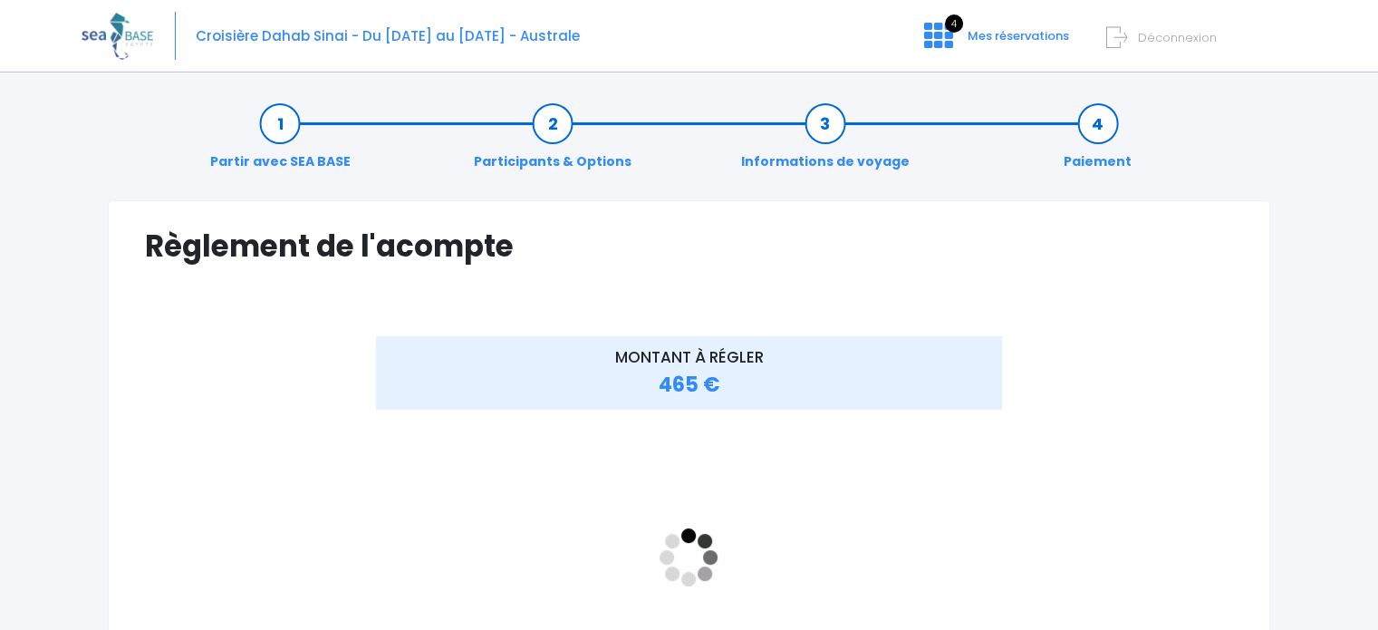
click at [833, 133] on link "Informations de voyage" at bounding box center [825, 142] width 187 height 57
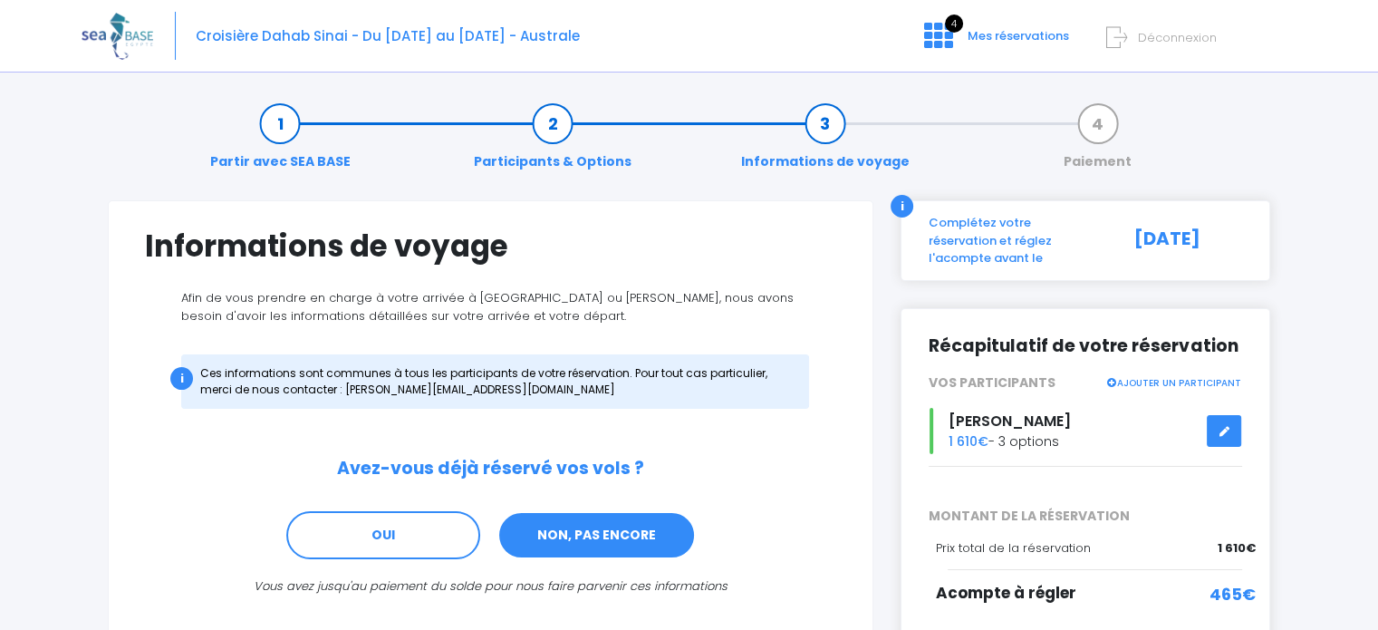
click at [591, 530] on link "NON, PAS ENCORE" at bounding box center [596, 535] width 198 height 49
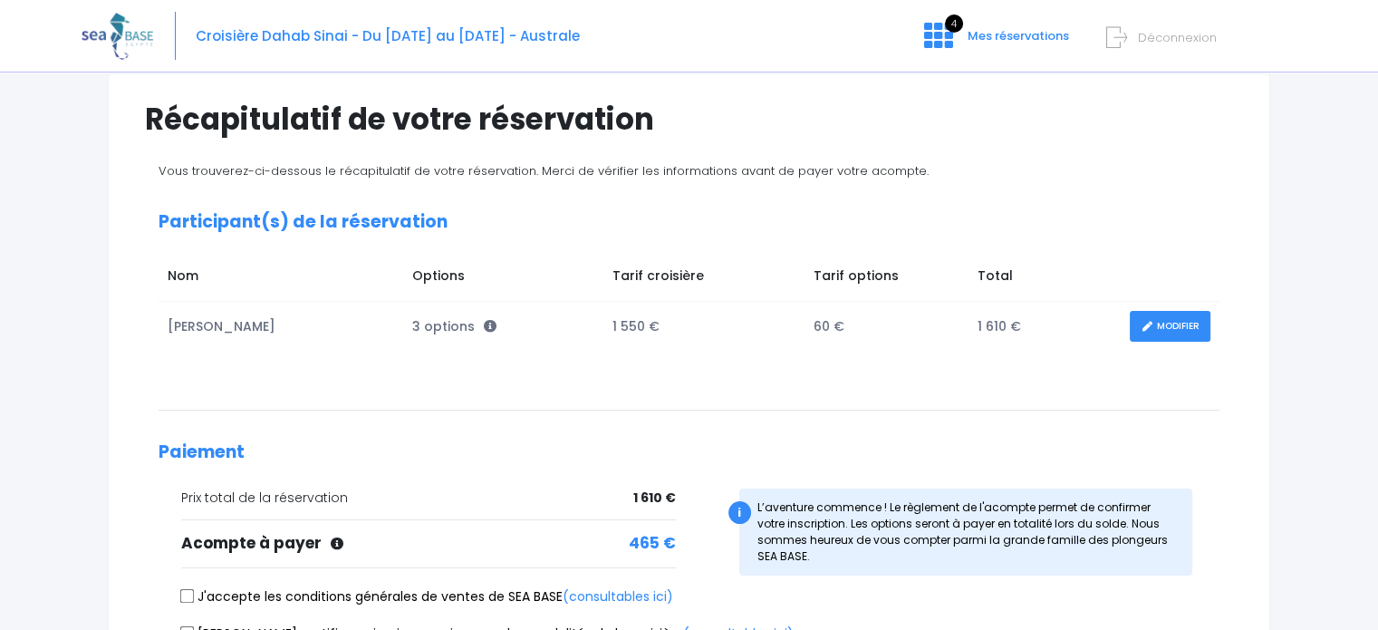
scroll to position [341, 0]
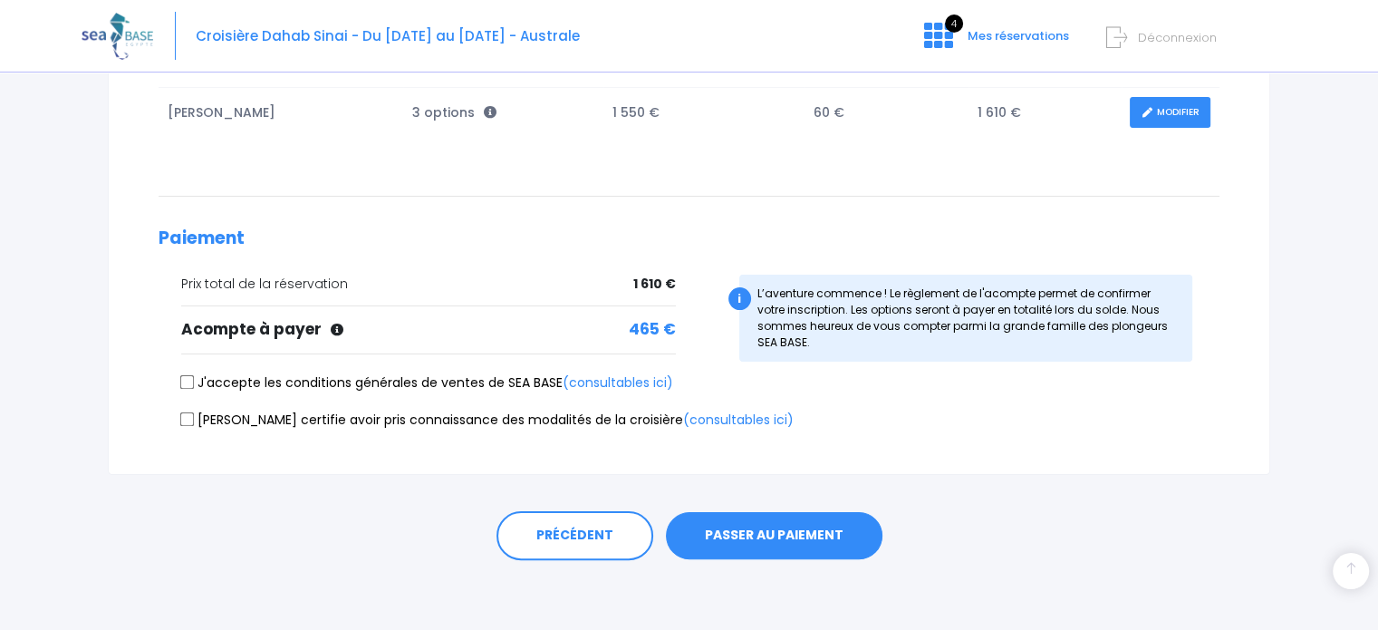
click at [188, 387] on input "J'accepte les conditions générales de ventes de SEA BASE (consultables ici)" at bounding box center [187, 382] width 14 height 14
checkbox input "true"
click at [189, 421] on input "[PERSON_NAME] certifie avoir pris connaissance des modalités de la croisière (c…" at bounding box center [187, 418] width 14 height 14
checkbox input "true"
click at [801, 534] on button "PASSER AU PAIEMENT" at bounding box center [774, 535] width 216 height 47
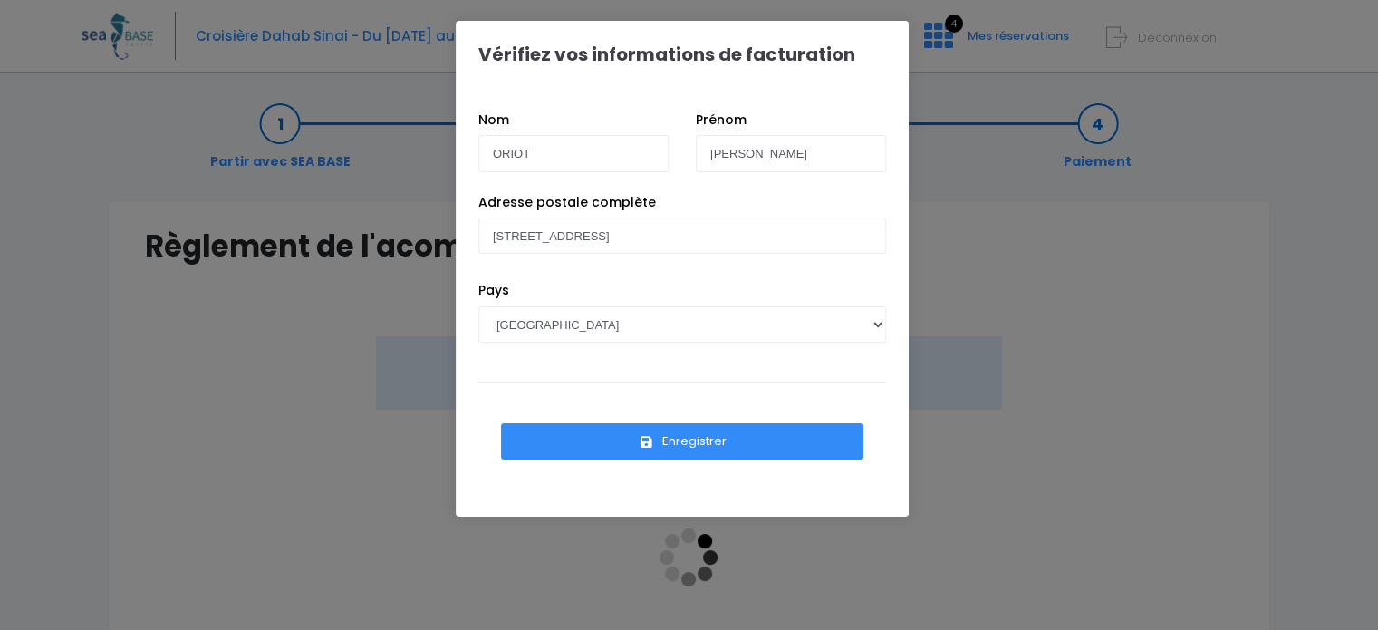
click at [734, 448] on button "Enregistrer" at bounding box center [682, 441] width 362 height 36
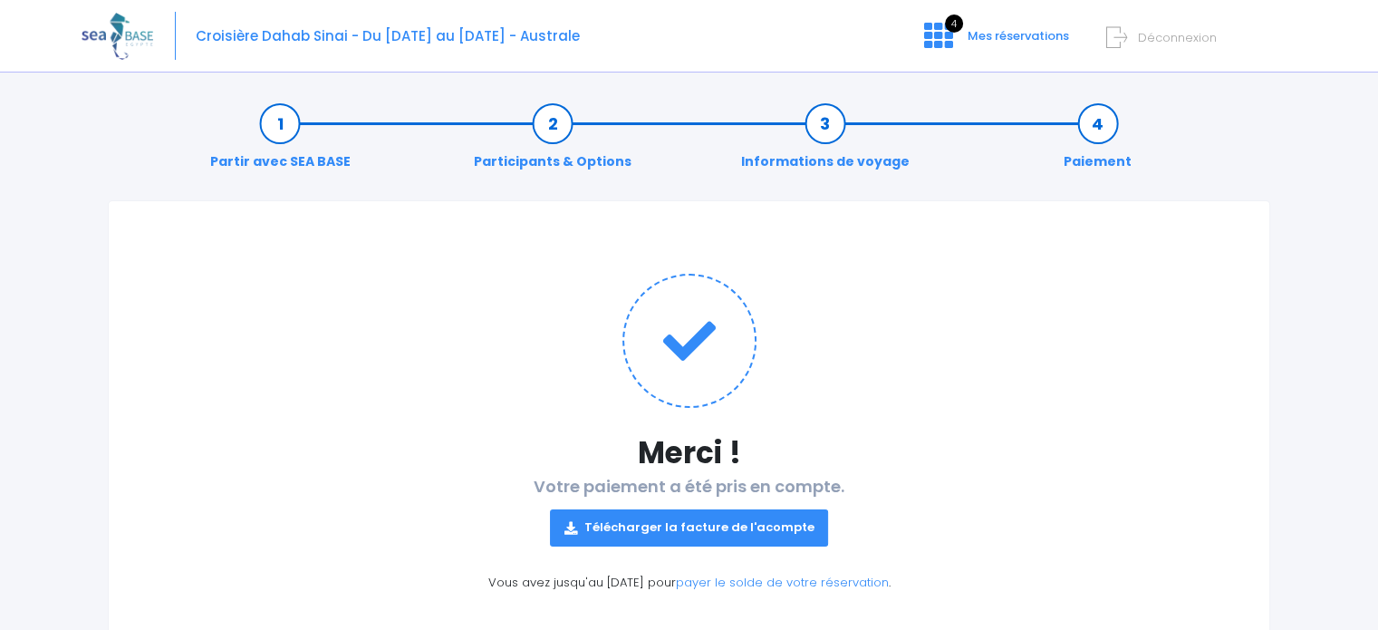
click at [685, 538] on link "Télécharger la facture de l'acompte" at bounding box center [689, 527] width 279 height 36
click at [1128, 37] on form "Déconnexion" at bounding box center [1198, 34] width 170 height 21
click at [1144, 38] on span "Déconnexion" at bounding box center [1177, 37] width 79 height 17
